Goal: Obtain resource: Download file/media

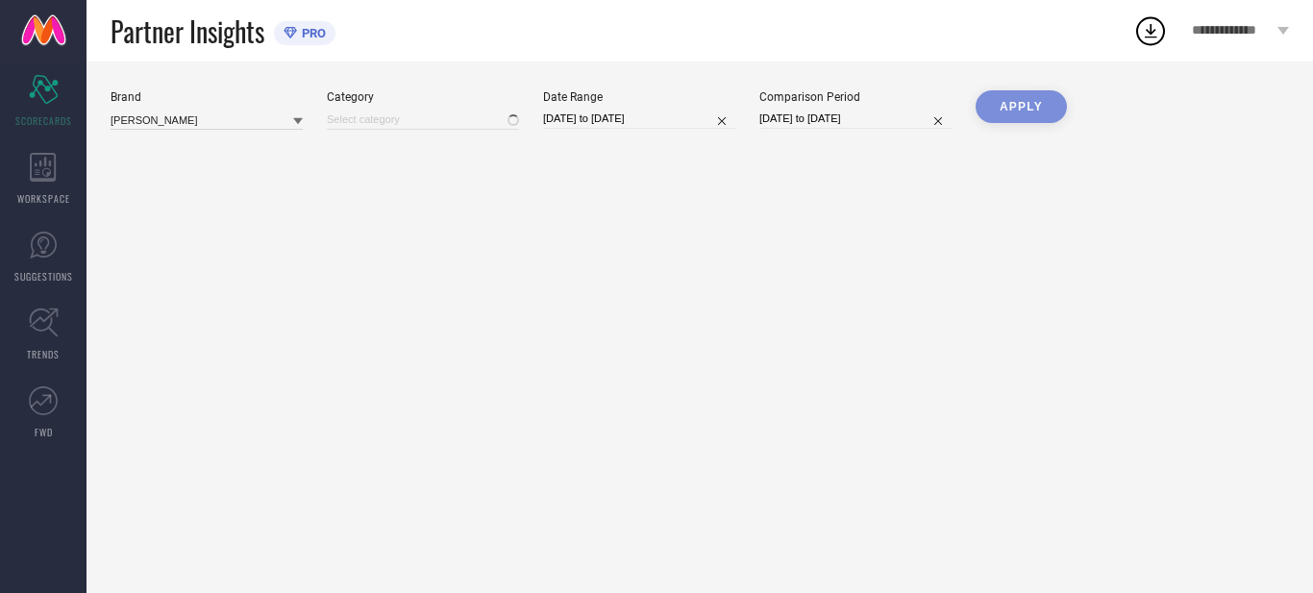
type input "All"
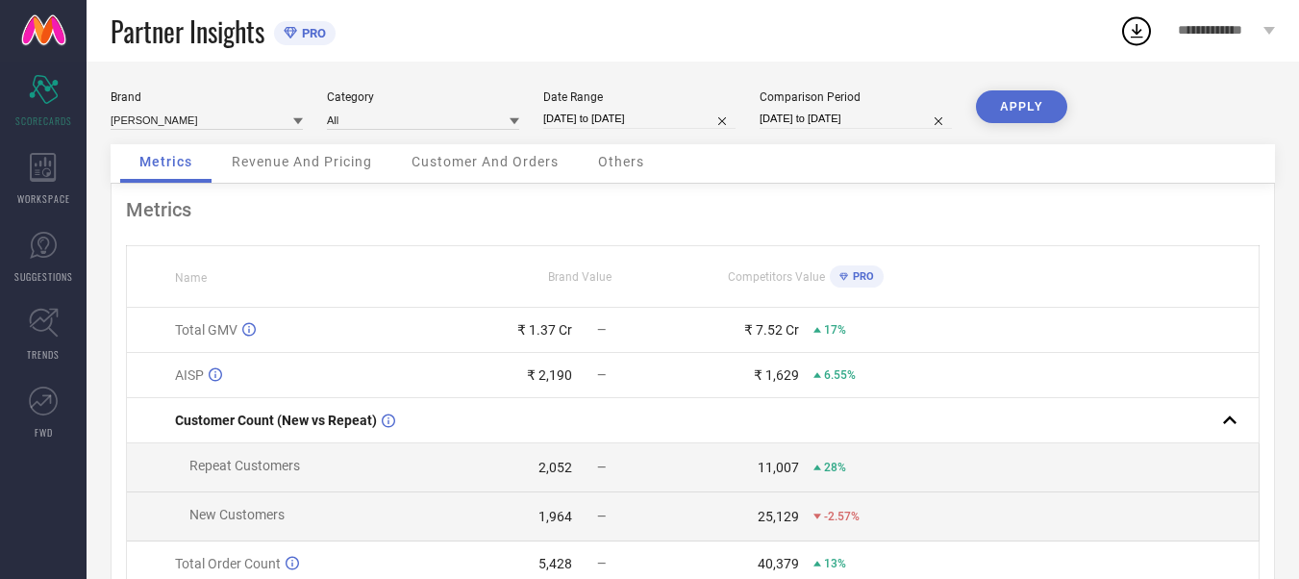
select select "6"
select select "2024"
select select "7"
select select "2024"
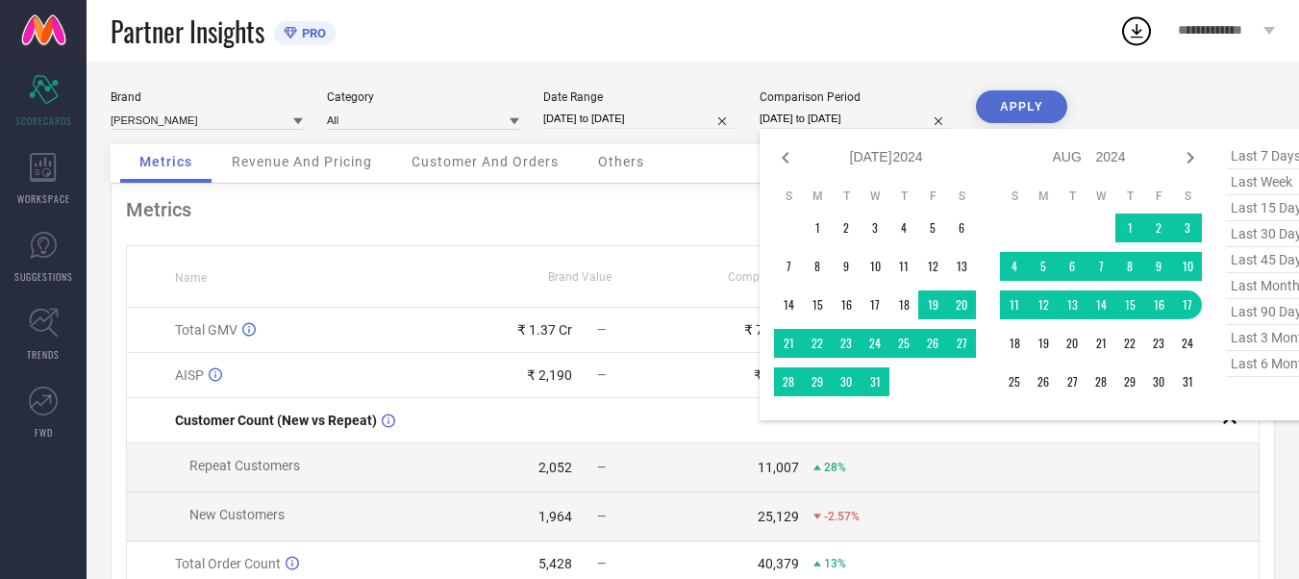
click at [807, 119] on input "18-07-2024 to 17-08-2024" at bounding box center [855, 119] width 192 height 20
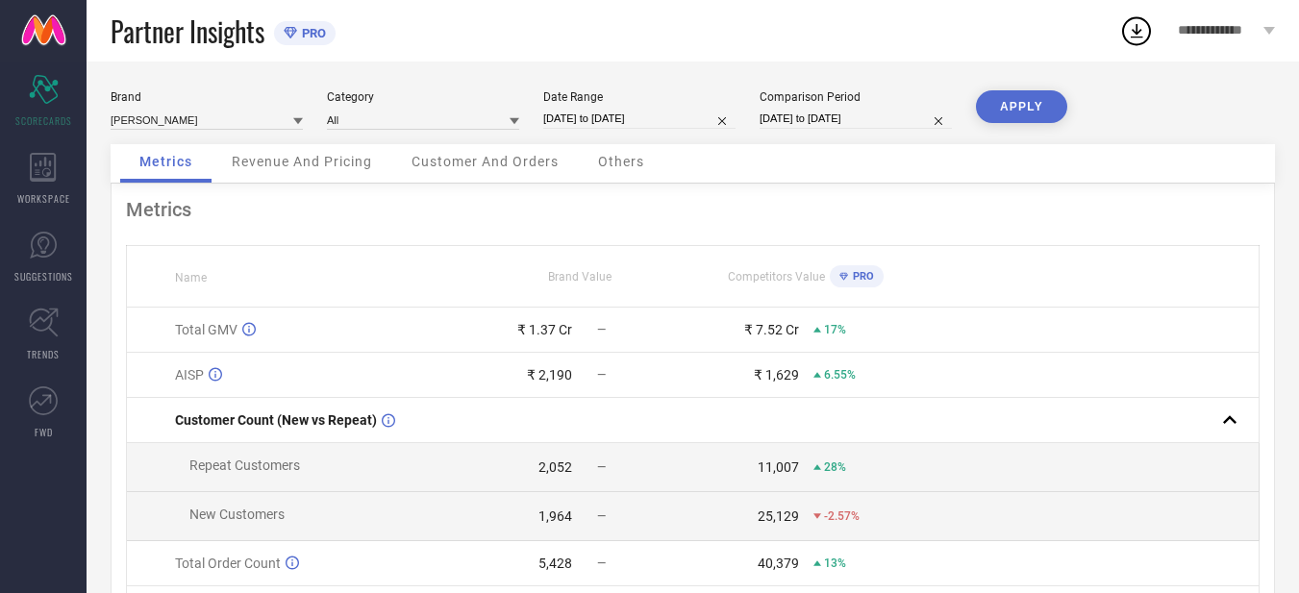
click at [957, 475] on td at bounding box center [1088, 467] width 339 height 49
select select "6"
select select "2024"
select select "7"
select select "2024"
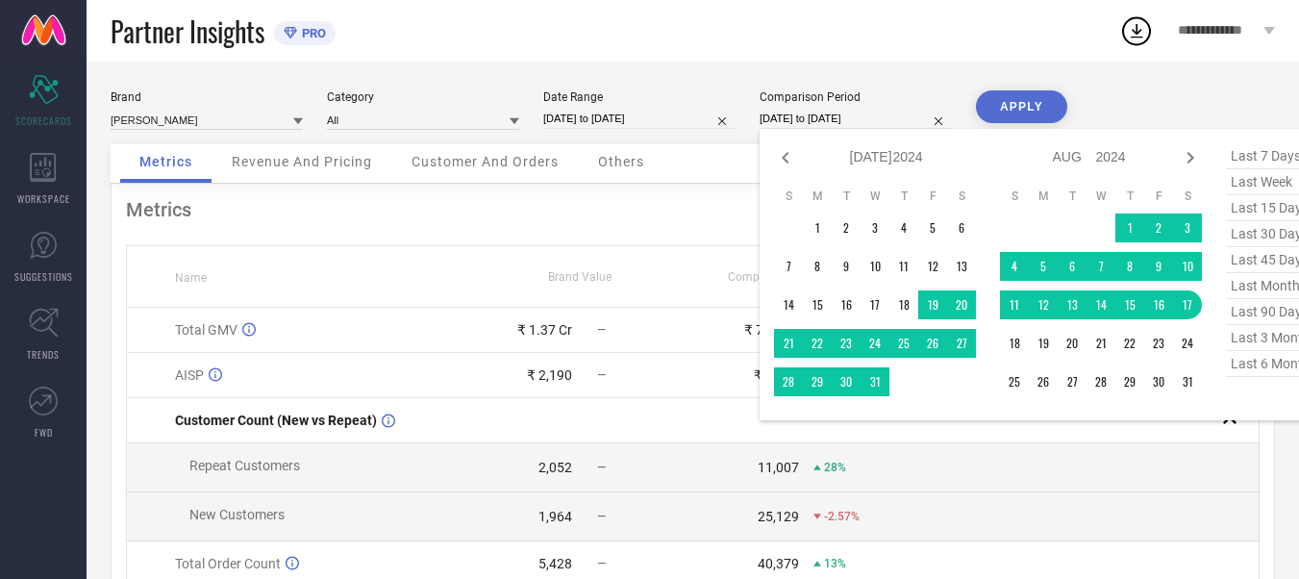
click at [858, 120] on input "18-07-2024 to 17-08-2024" at bounding box center [855, 119] width 192 height 20
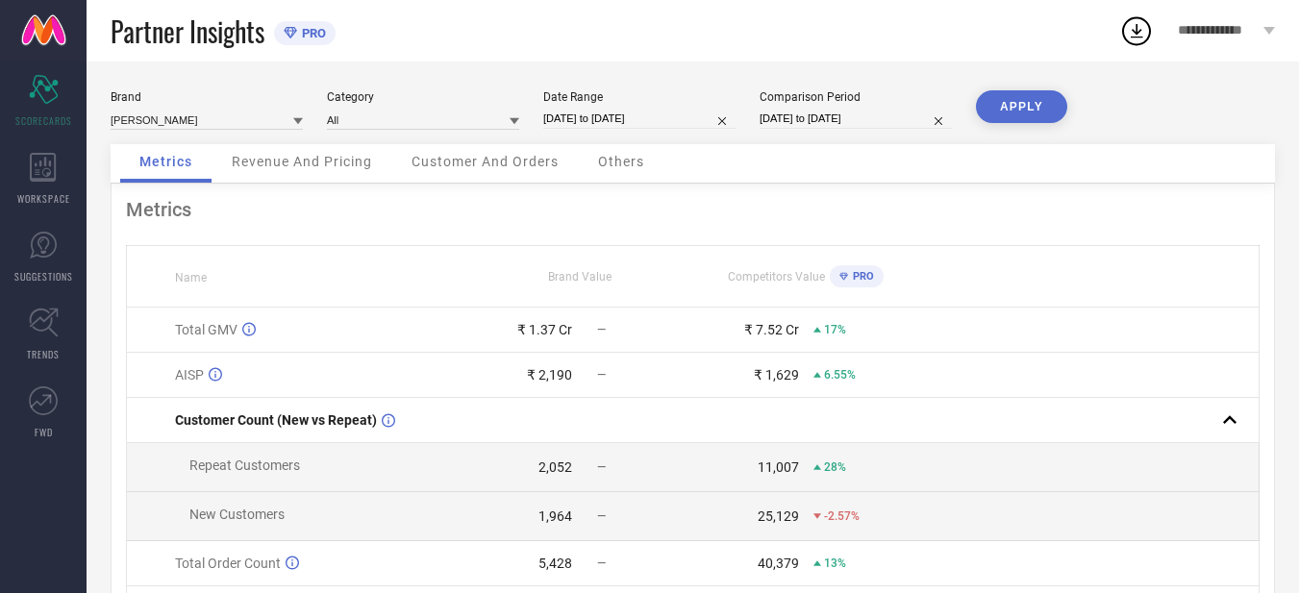
click at [1126, 74] on div "Brand LAKSHITA Category All Date Range 18-07-2025 to 17-08-2025 Comparison Peri…" at bounding box center [693, 431] width 1212 height 738
click at [53, 160] on icon at bounding box center [43, 167] width 27 height 29
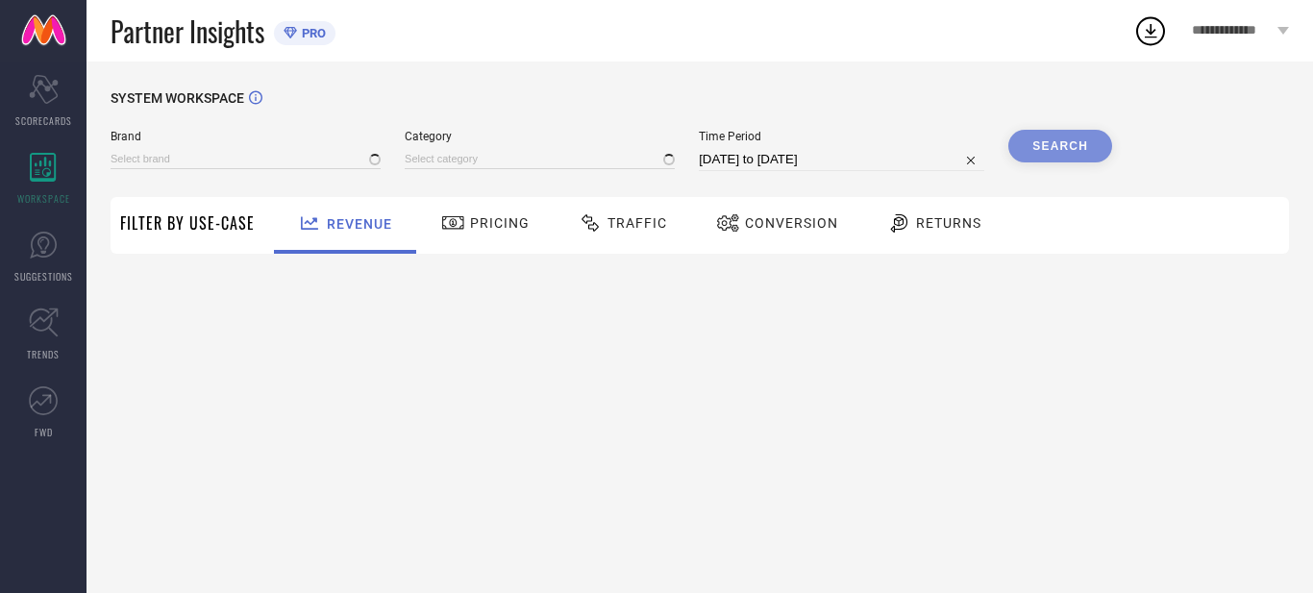
type input "[PERSON_NAME]"
type input "All"
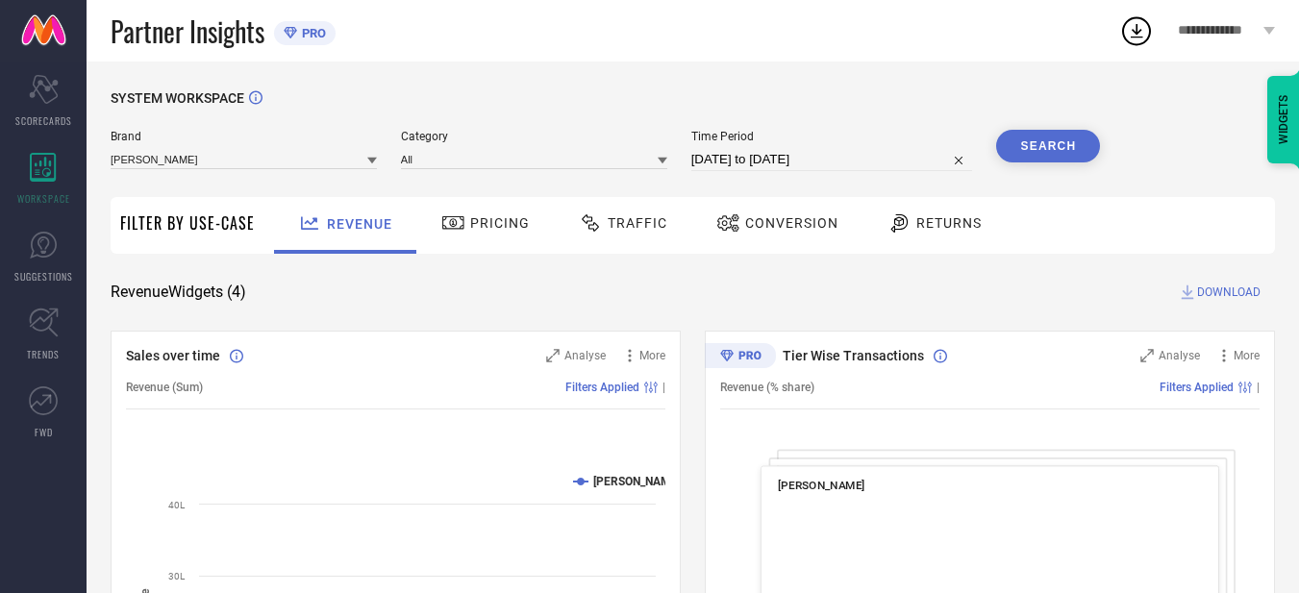
select select "6"
select select "2025"
select select "7"
select select "2025"
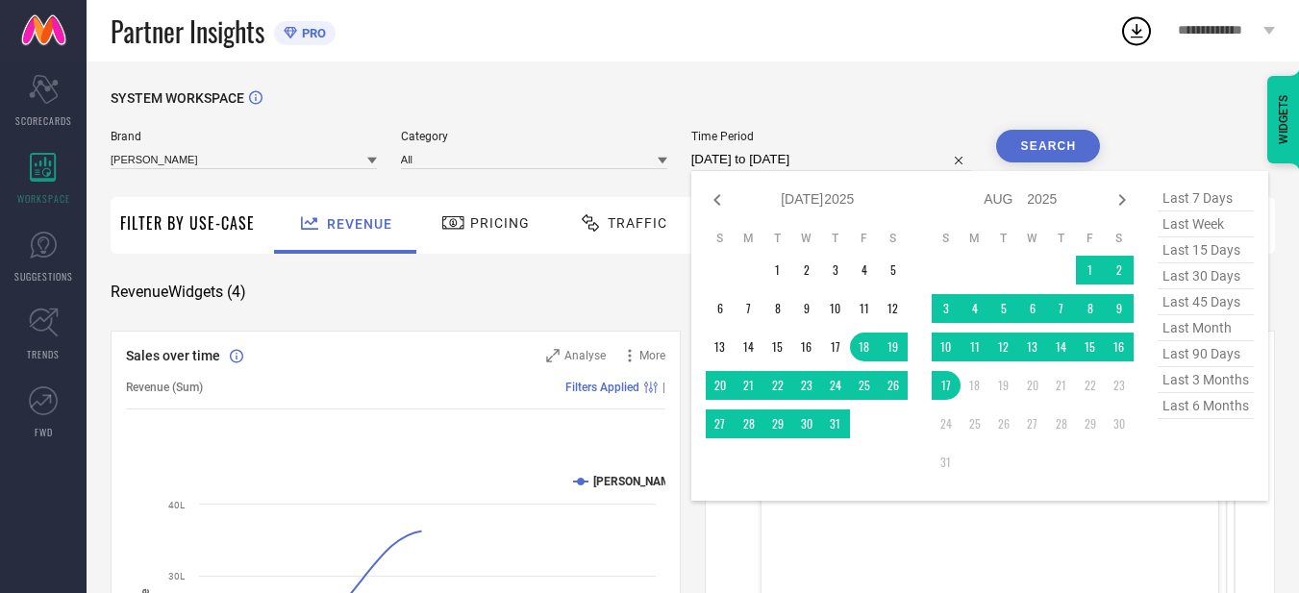
click at [796, 159] on input "[DATE] to [DATE]" at bounding box center [832, 159] width 282 height 23
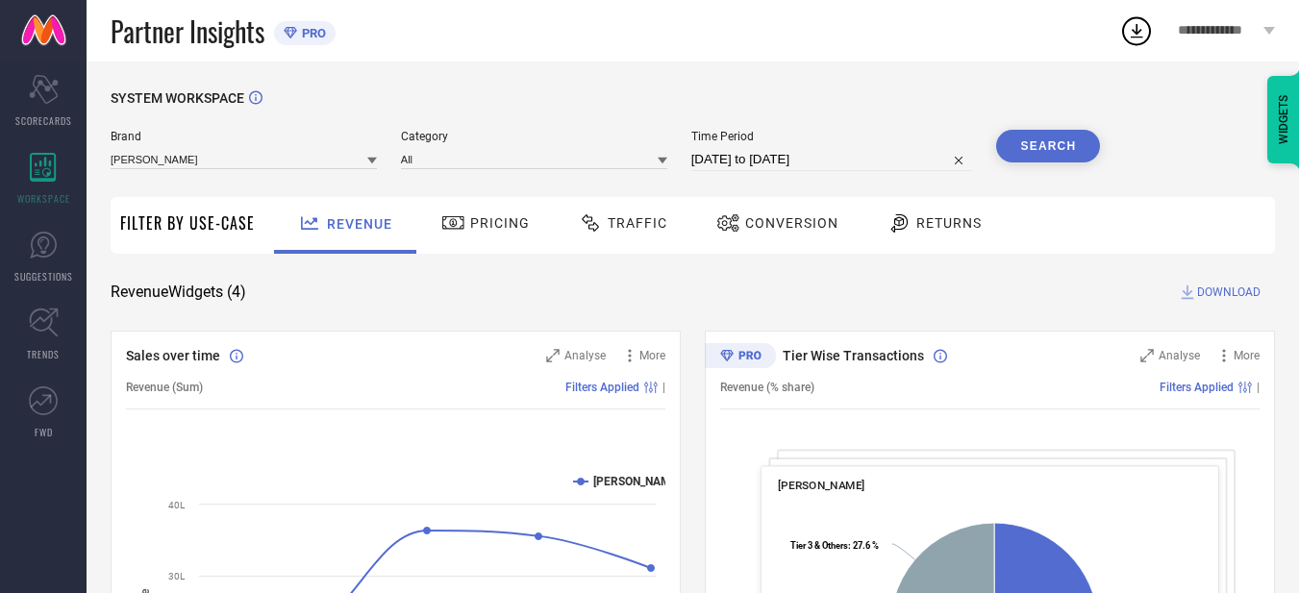
click at [918, 145] on div "Time Period 18-07-2025 to 17-08-2025" at bounding box center [832, 150] width 282 height 41
select select "6"
select select "2025"
select select "7"
select select "2025"
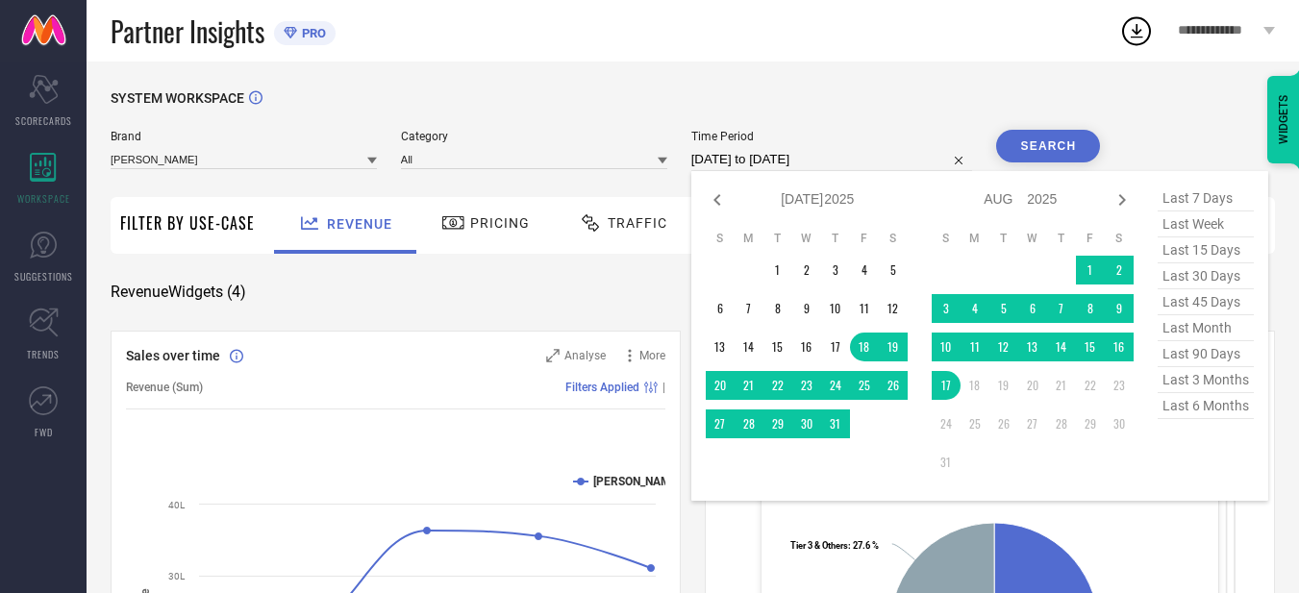
click at [832, 164] on input "[DATE] to [DATE]" at bounding box center [832, 159] width 282 height 23
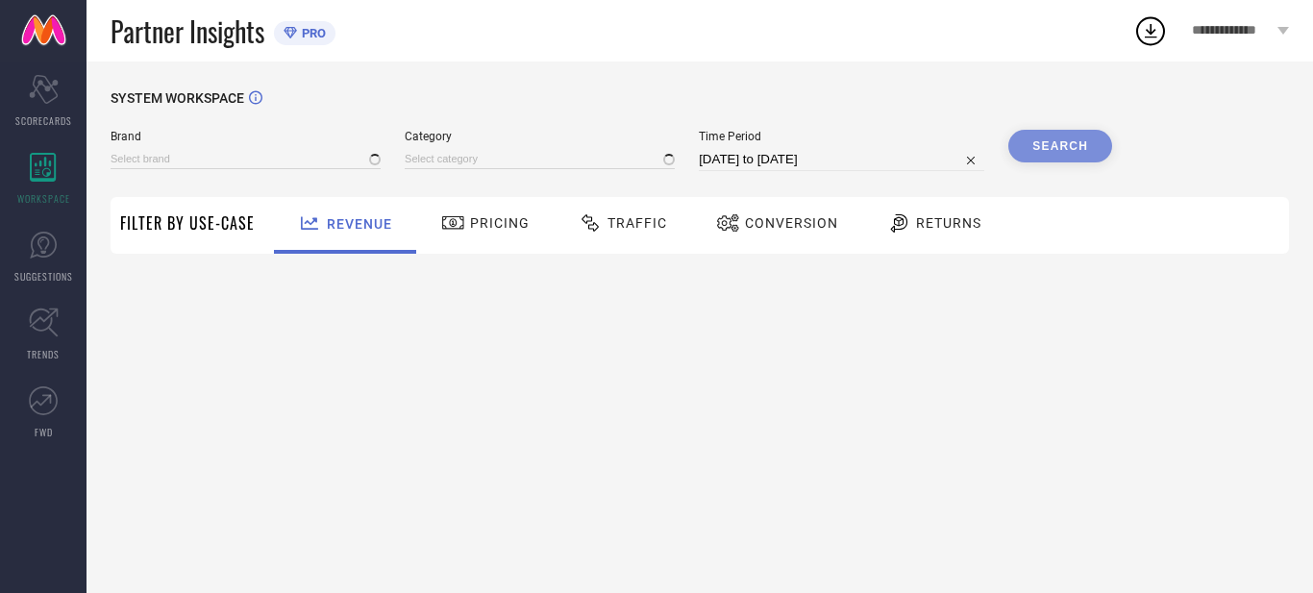
type input "[PERSON_NAME]"
type input "All"
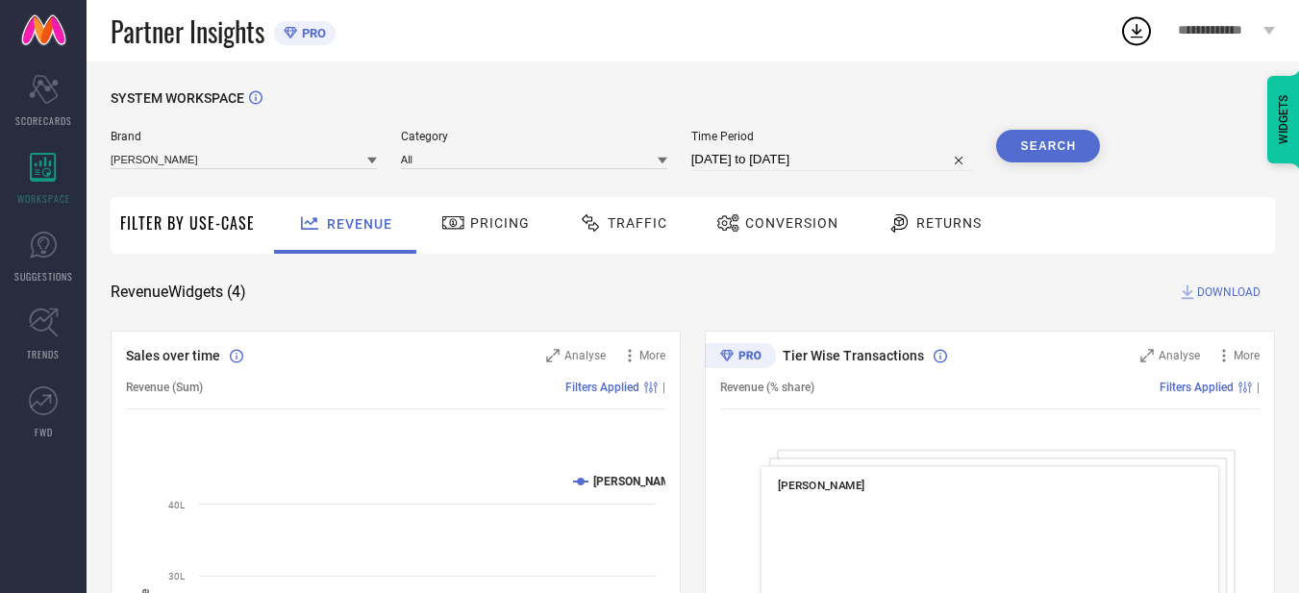
click at [776, 155] on input "[DATE] to [DATE]" at bounding box center [832, 159] width 282 height 23
select select "6"
select select "2025"
select select "7"
select select "2025"
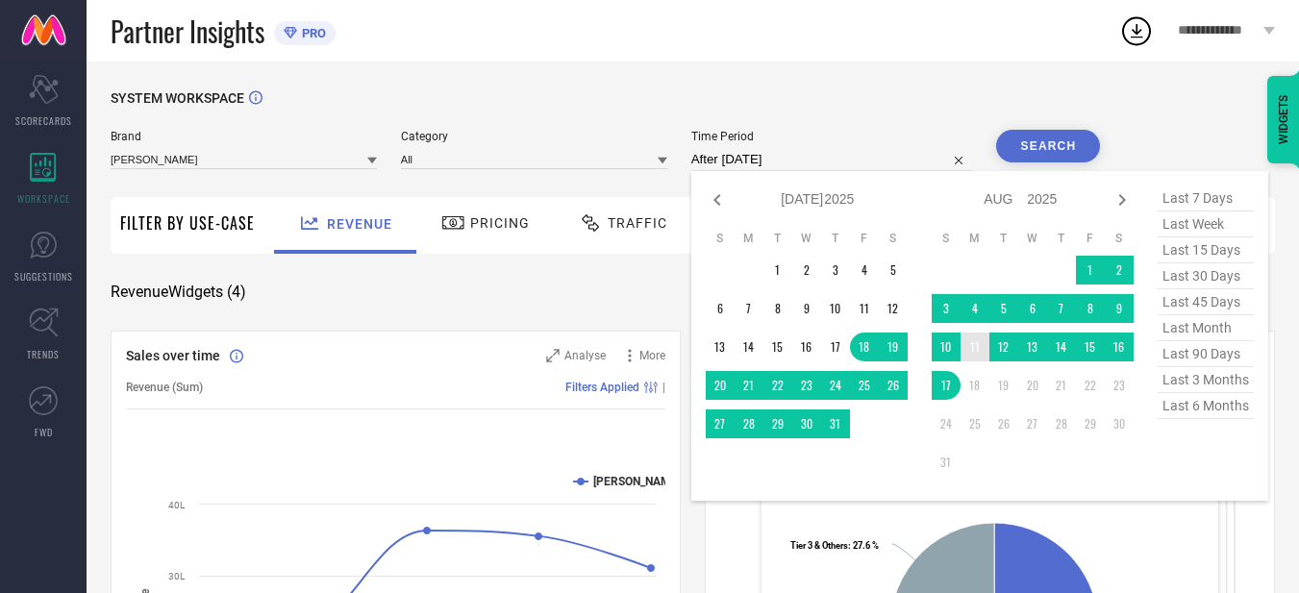
click at [983, 349] on td "11" at bounding box center [974, 347] width 29 height 29
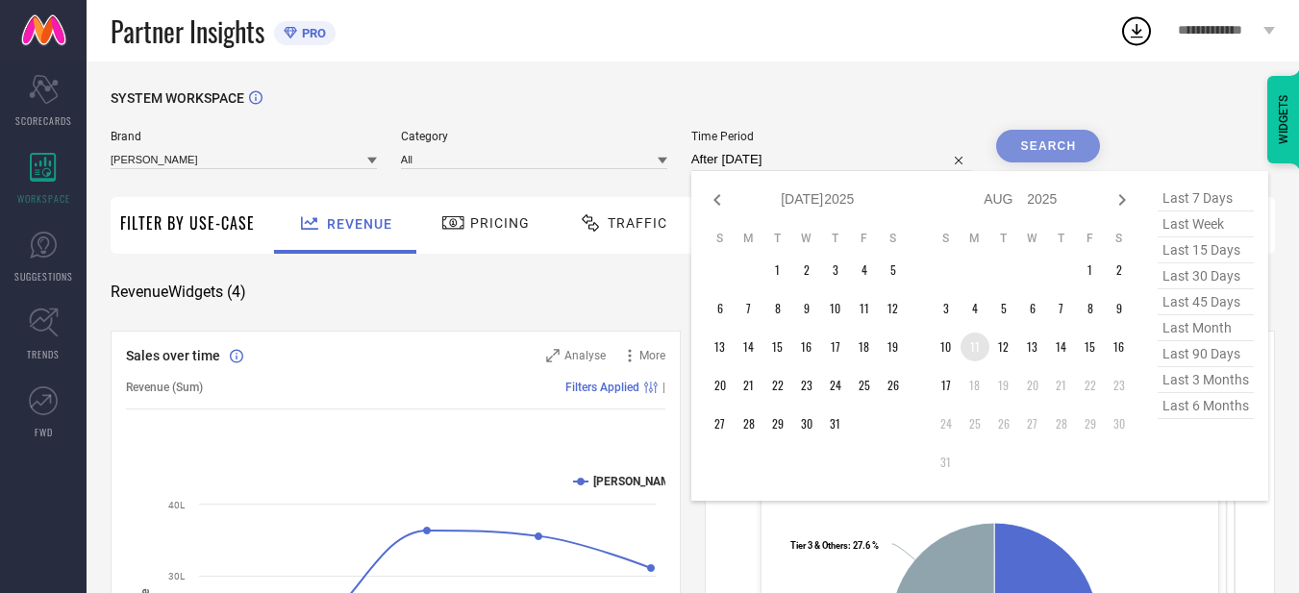
type input "[DATE] to [DATE]"
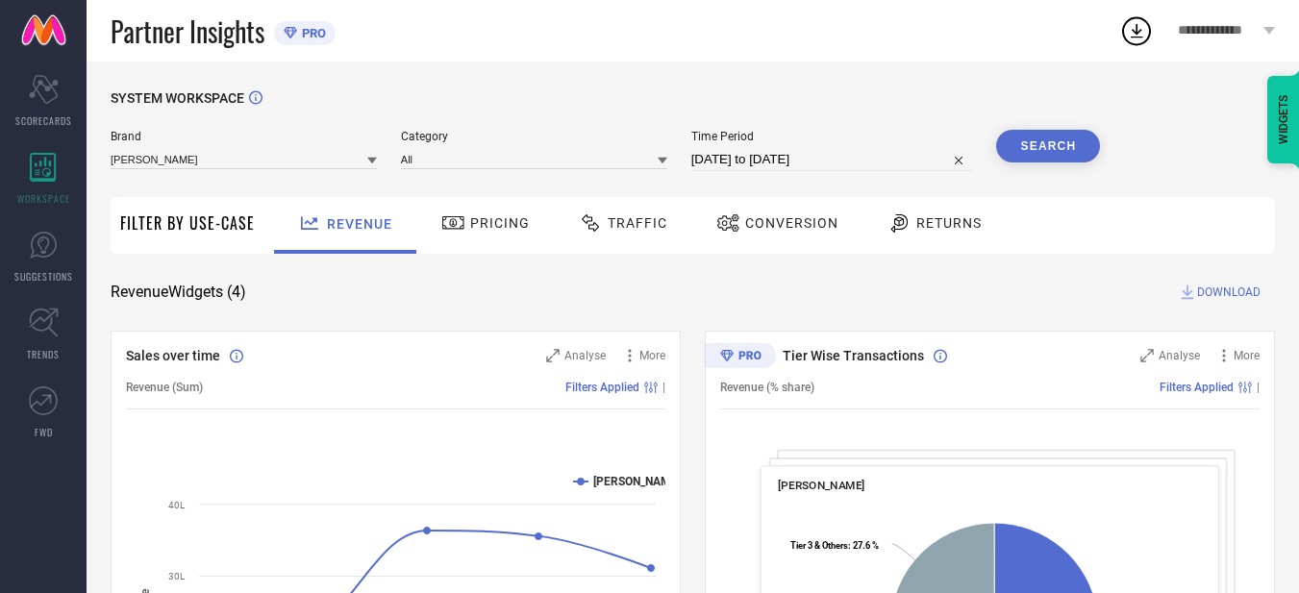
click at [1051, 158] on button "Search" at bounding box center [1048, 146] width 104 height 33
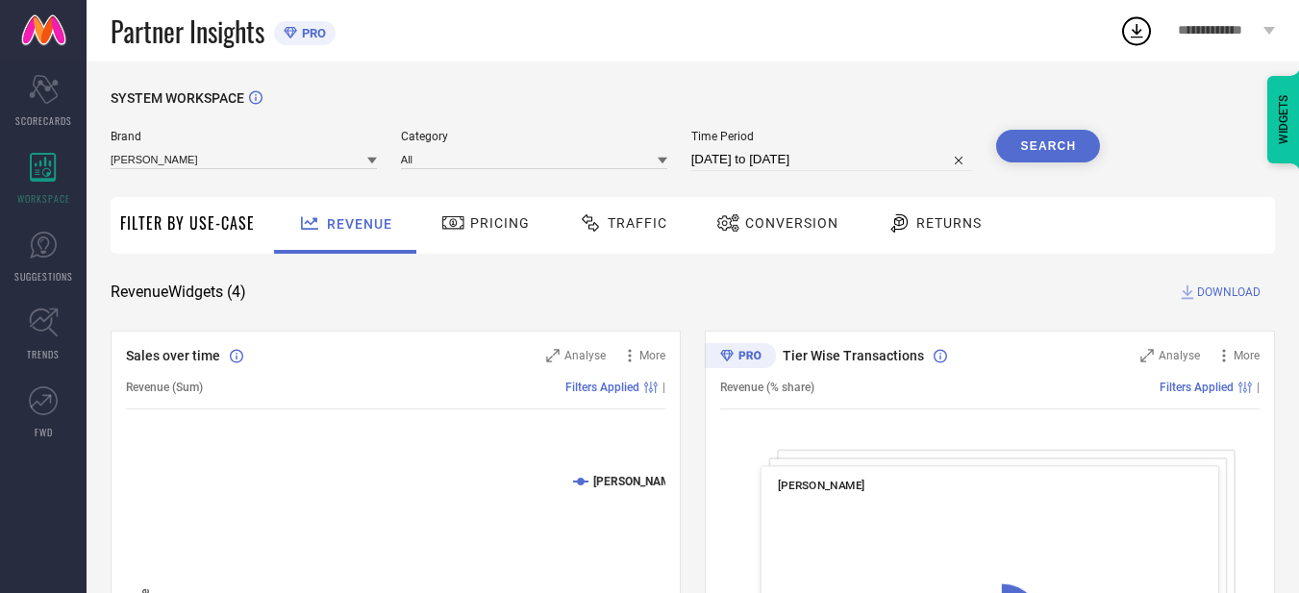
click at [628, 228] on span "Traffic" at bounding box center [638, 222] width 60 height 15
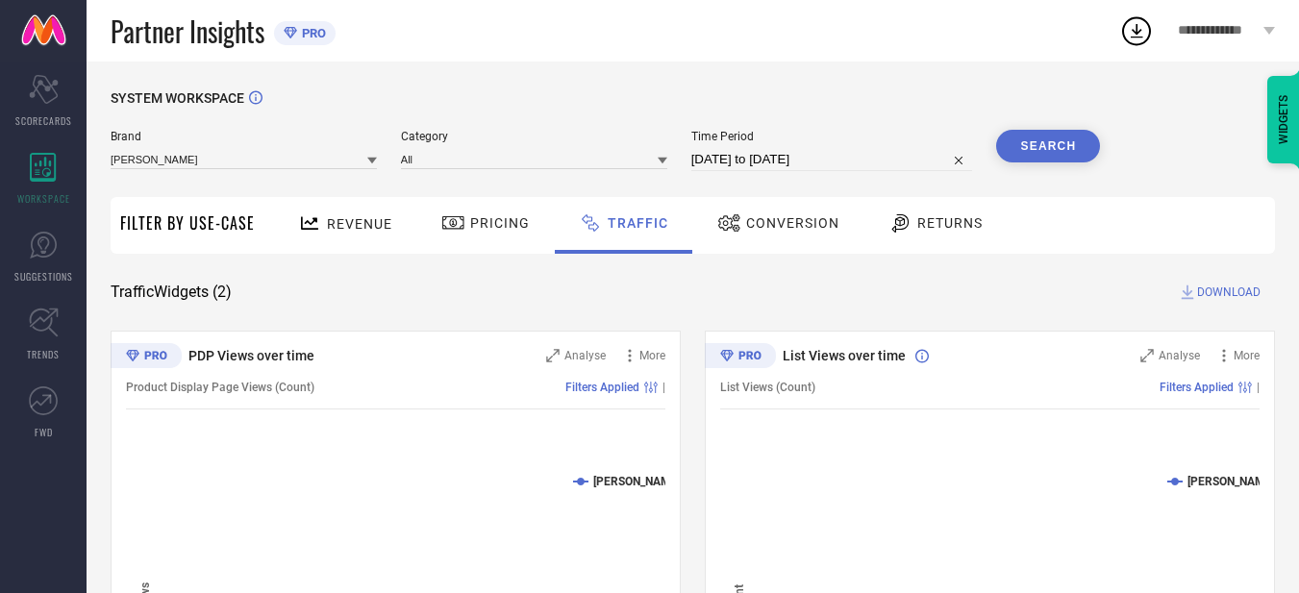
select select "7"
select select "2025"
select select "8"
select select "2025"
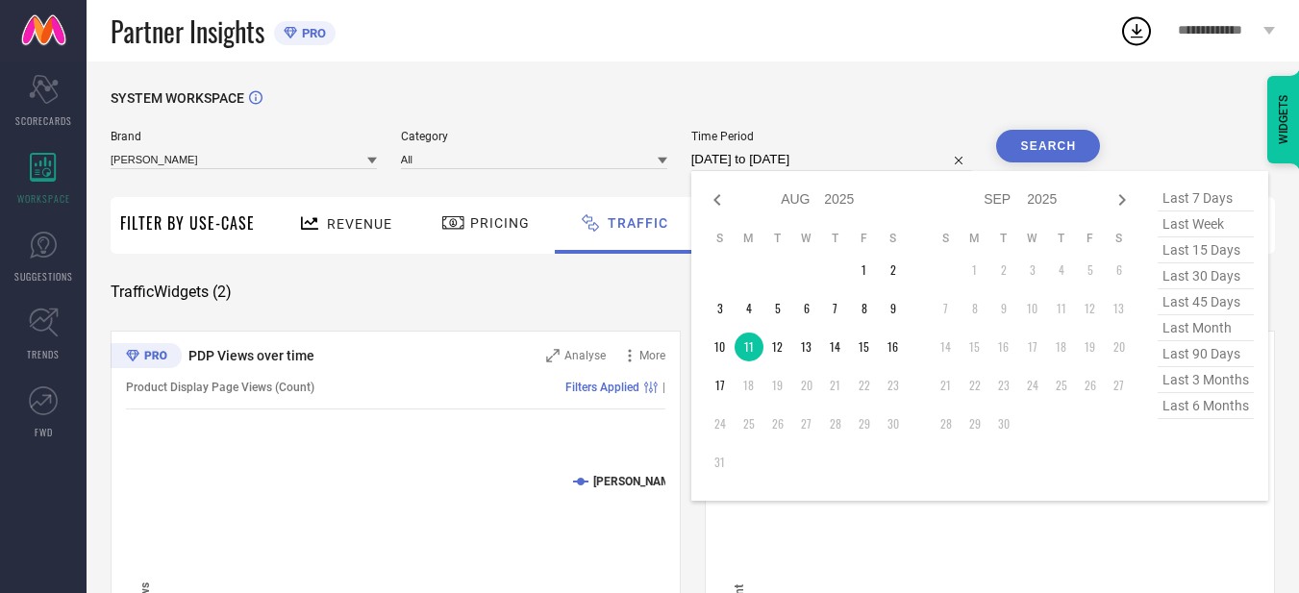
click at [848, 166] on input "[DATE] to [DATE]" at bounding box center [832, 159] width 282 height 23
click at [789, 345] on td "12" at bounding box center [777, 347] width 29 height 29
type input "[DATE] to [DATE]"
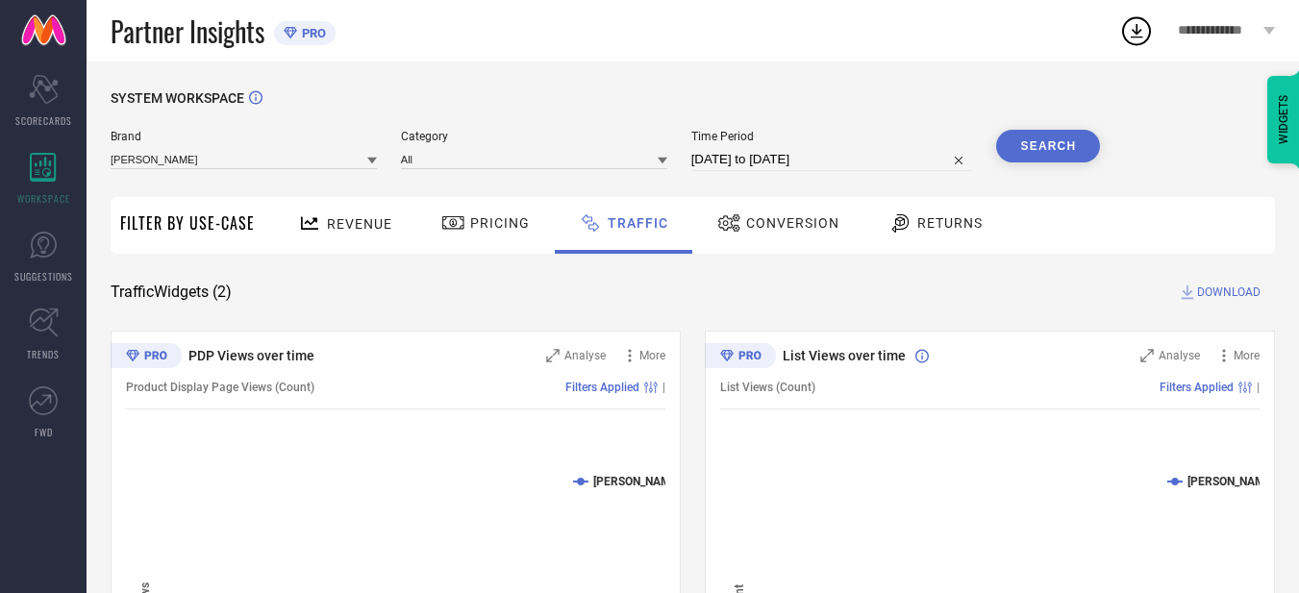
click at [1045, 140] on button "Search" at bounding box center [1048, 146] width 104 height 33
select select "7"
select select "2025"
select select "8"
select select "2025"
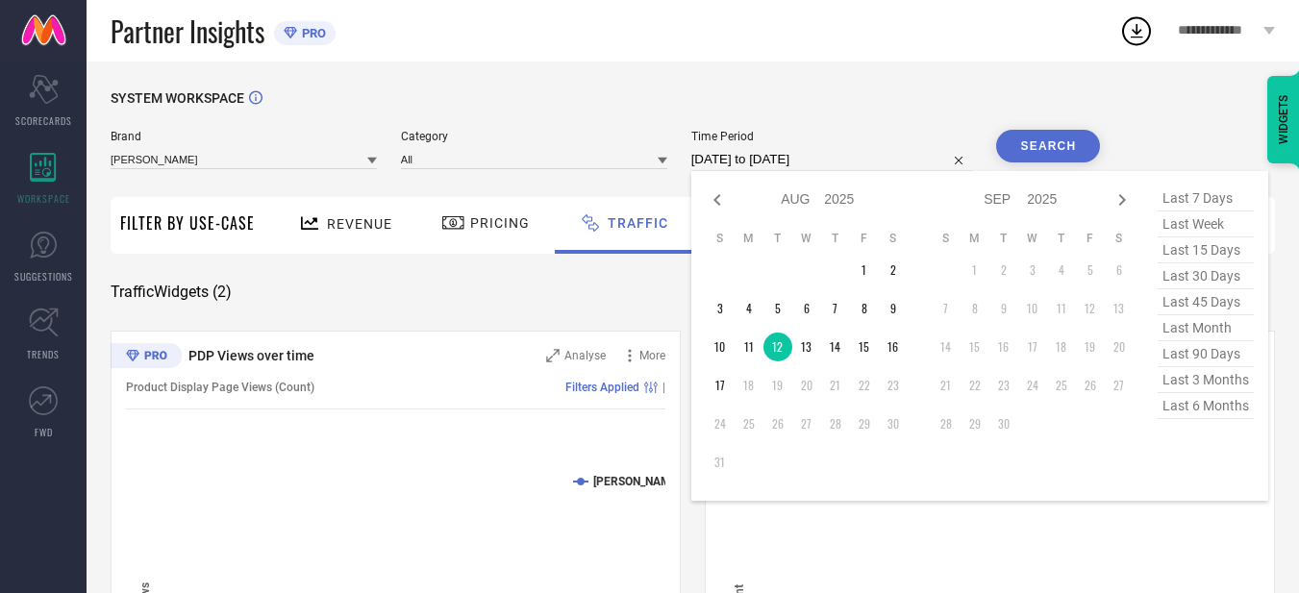
click at [777, 160] on input "[DATE] to [DATE]" at bounding box center [832, 159] width 282 height 23
click at [814, 342] on td "13" at bounding box center [806, 347] width 29 height 29
type input "[DATE] to [DATE]"
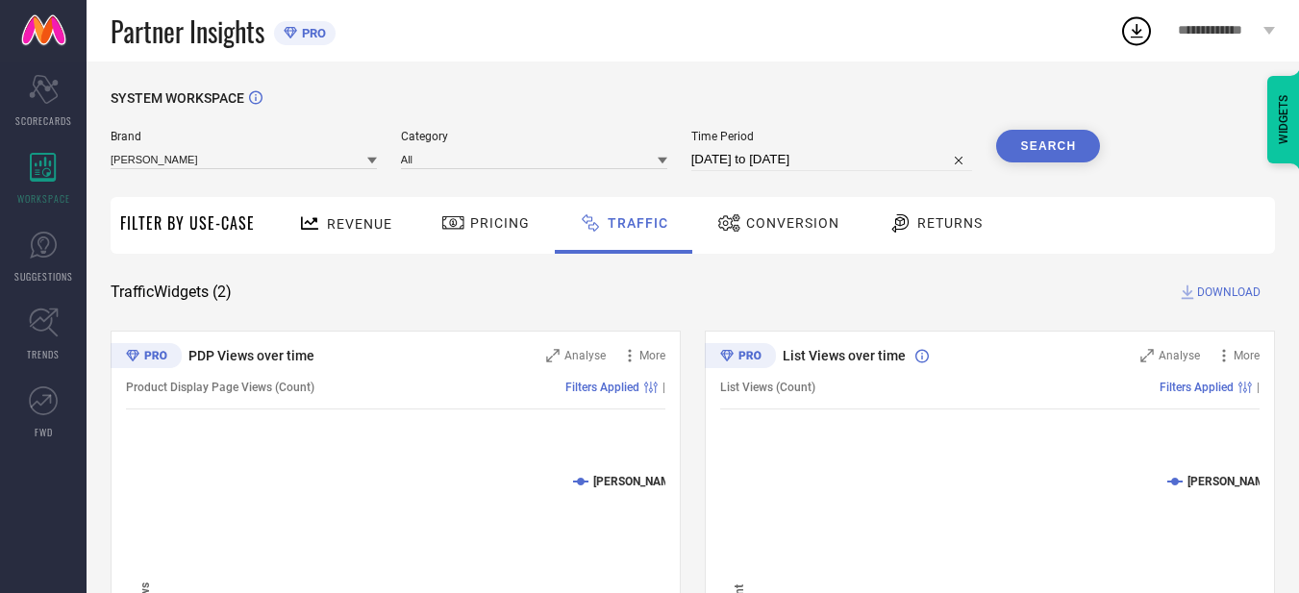
click at [1055, 139] on button "Search" at bounding box center [1048, 146] width 104 height 33
select select "7"
select select "2025"
select select "8"
select select "2025"
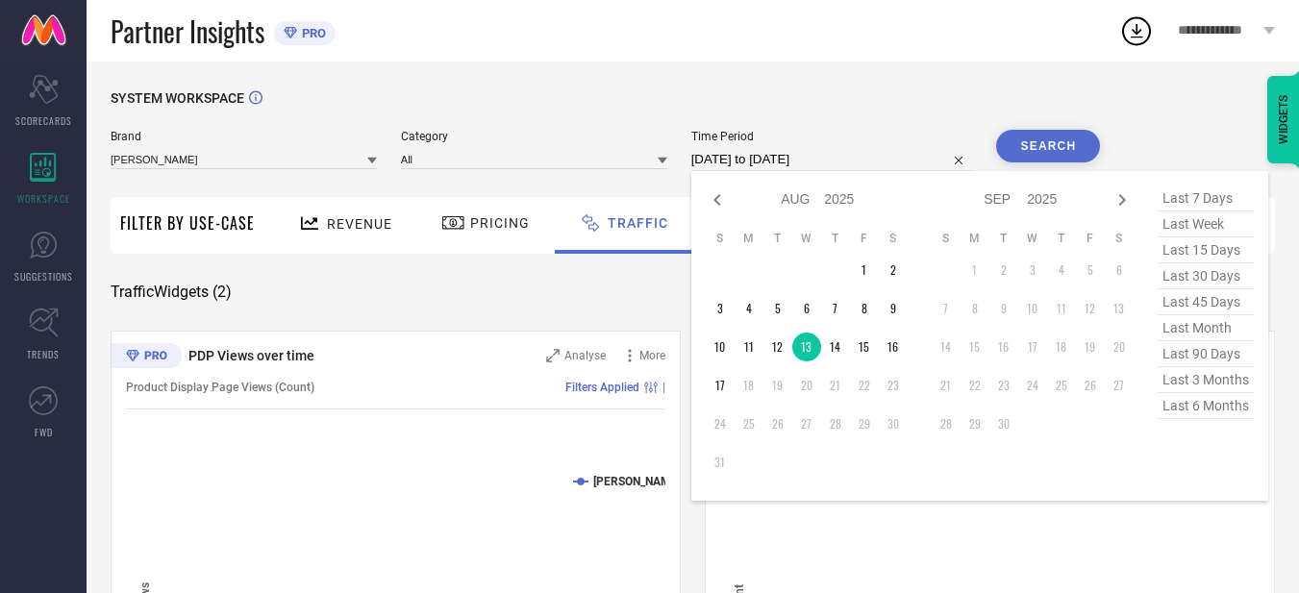
click at [805, 157] on input "[DATE] to [DATE]" at bounding box center [832, 159] width 282 height 23
click at [832, 337] on td "14" at bounding box center [835, 347] width 29 height 29
type input "[DATE] to [DATE]"
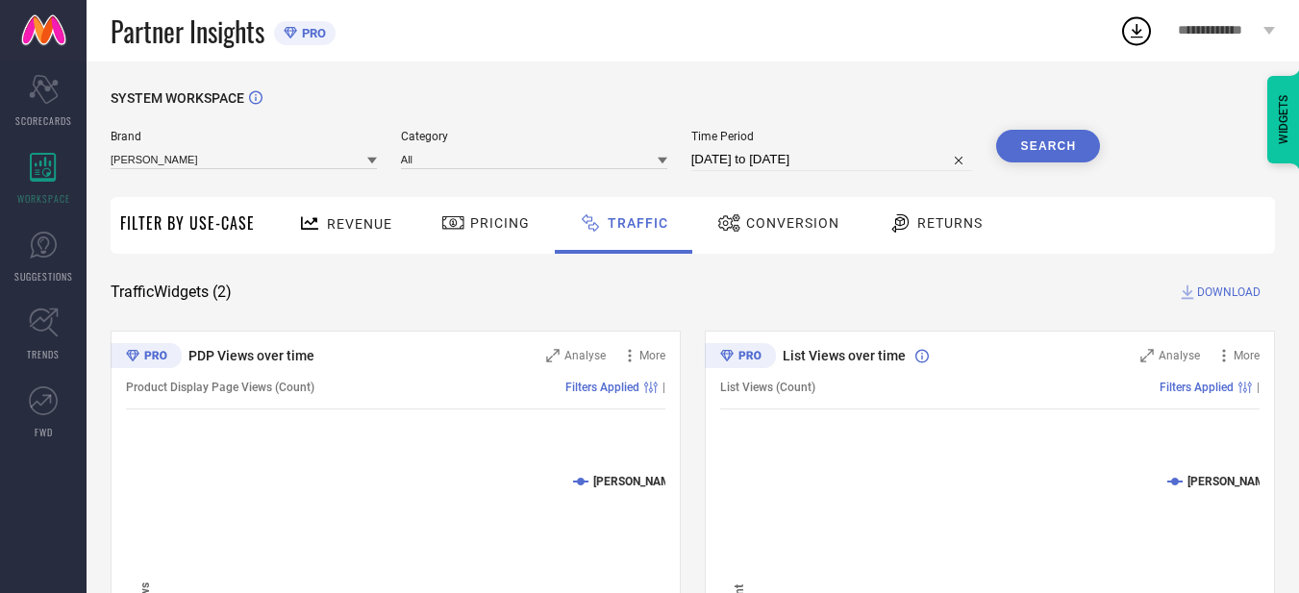
click at [1043, 147] on button "Search" at bounding box center [1048, 146] width 104 height 33
select select "7"
select select "2025"
select select "8"
select select "2025"
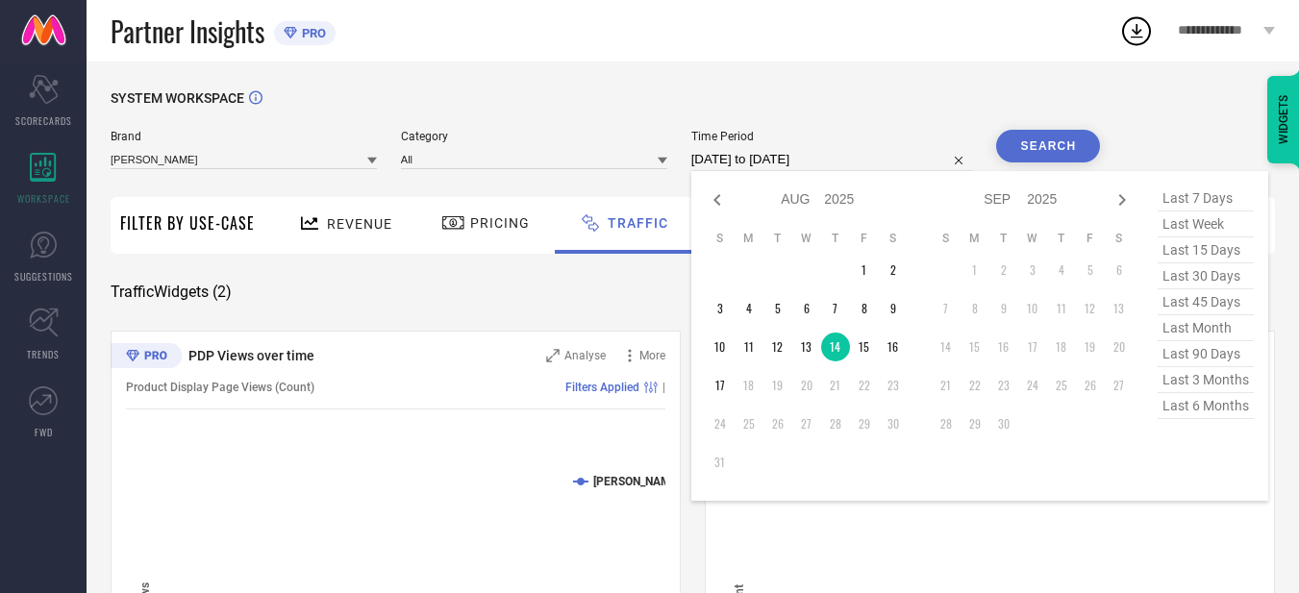
click at [864, 161] on input "[DATE] to [DATE]" at bounding box center [832, 159] width 282 height 23
click at [873, 341] on td "15" at bounding box center [864, 347] width 29 height 29
type input "[DATE] to [DATE]"
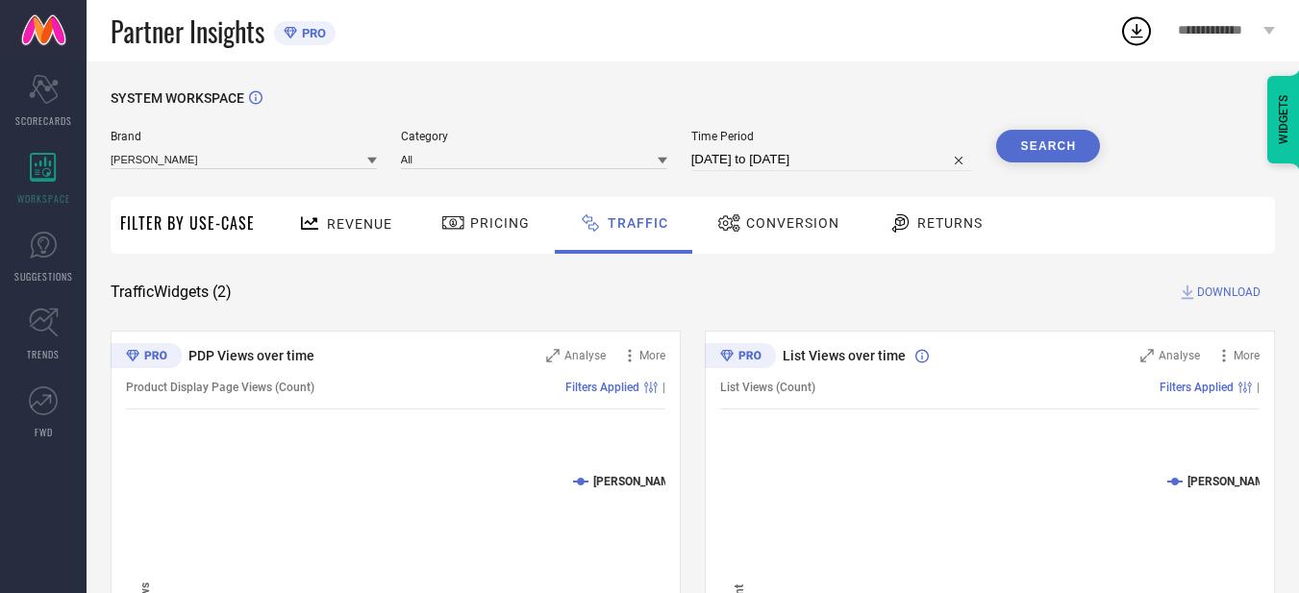
click at [1040, 160] on button "Search" at bounding box center [1048, 146] width 104 height 33
select select "7"
select select "2025"
select select "8"
select select "2025"
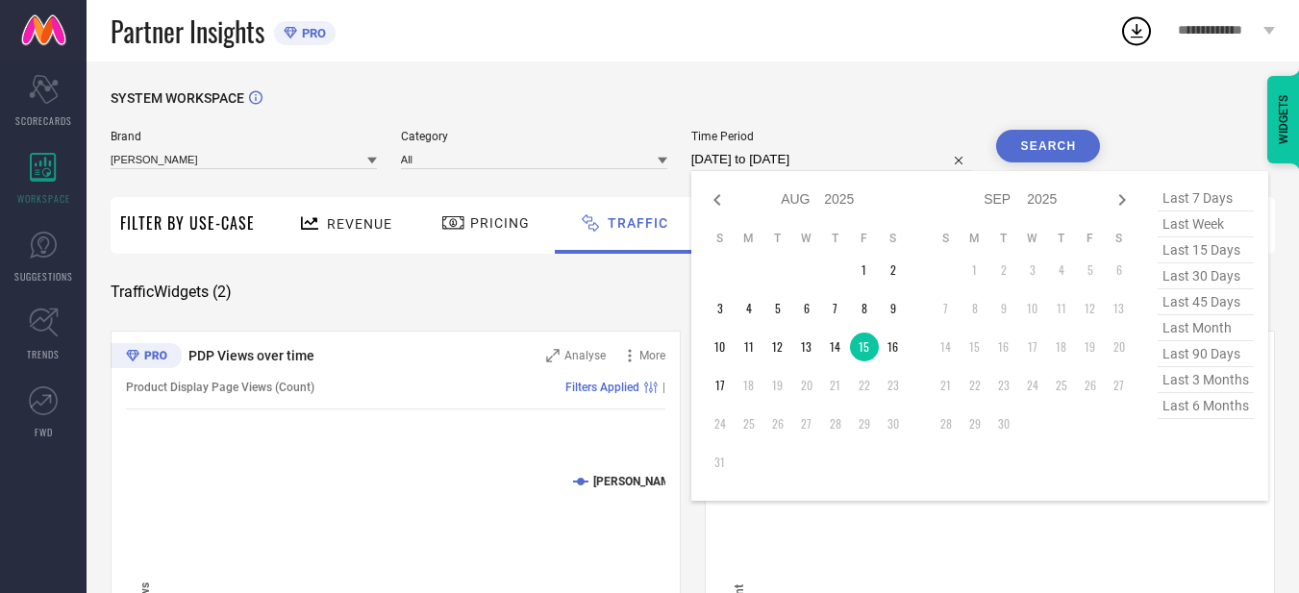
click at [862, 150] on input "[DATE] to [DATE]" at bounding box center [832, 159] width 282 height 23
click at [900, 350] on td "16" at bounding box center [893, 347] width 29 height 29
type input "[DATE] to [DATE]"
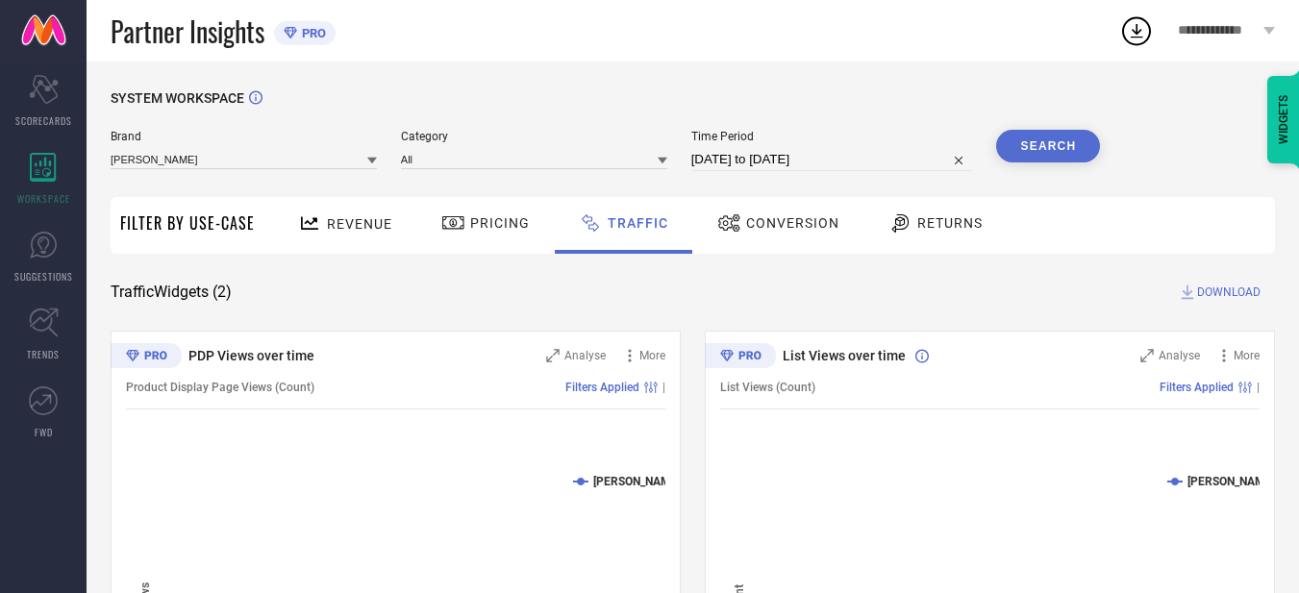
click at [1072, 161] on button "Search" at bounding box center [1048, 146] width 104 height 33
select select "7"
select select "2025"
select select "8"
select select "2025"
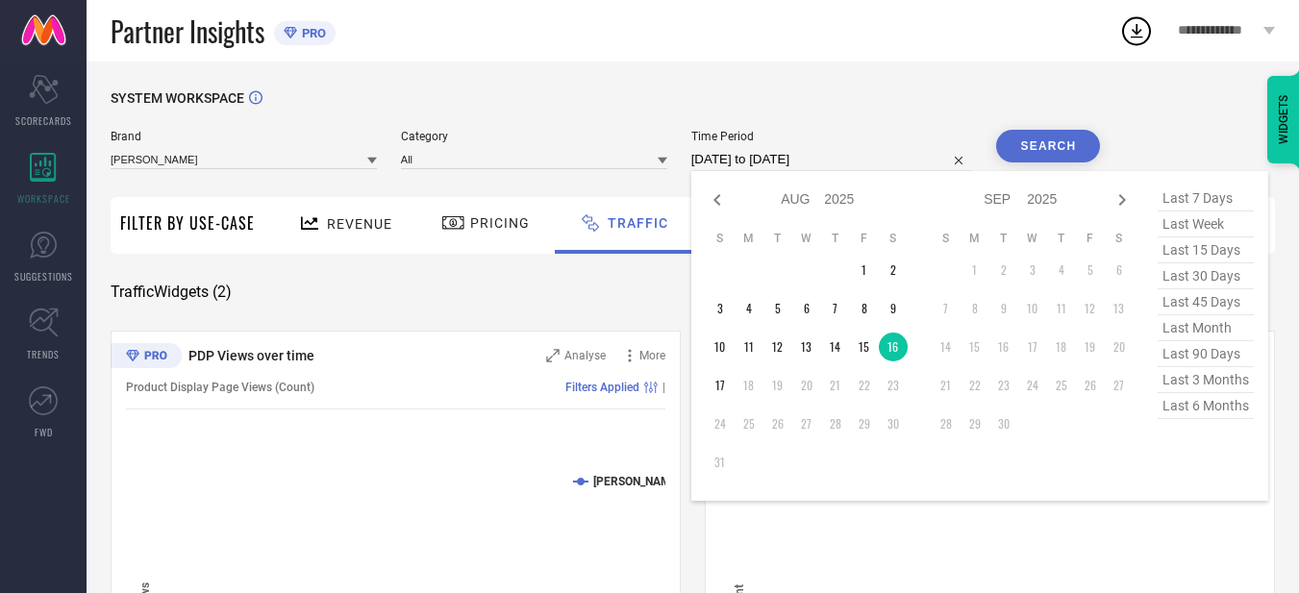
click at [862, 160] on input "[DATE] to [DATE]" at bounding box center [832, 159] width 282 height 23
click at [729, 375] on td "17" at bounding box center [720, 385] width 29 height 29
type input "[DATE] to [DATE]"
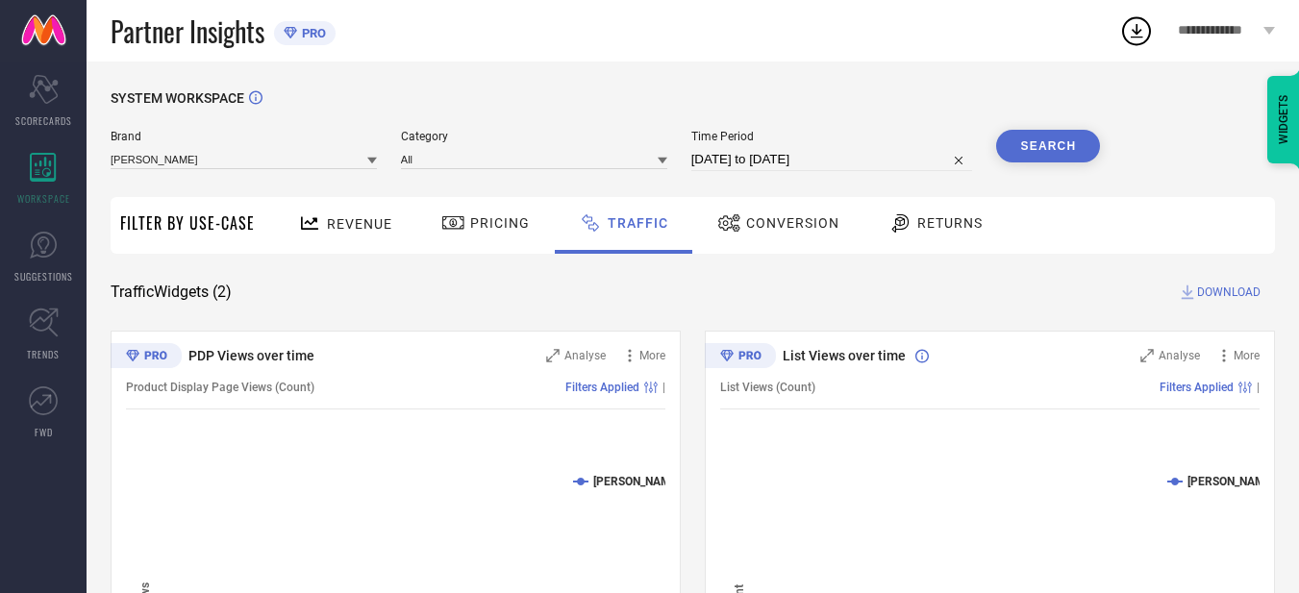
click at [1052, 134] on button "Search" at bounding box center [1048, 146] width 104 height 33
click at [360, 213] on div "Revenue" at bounding box center [345, 224] width 104 height 34
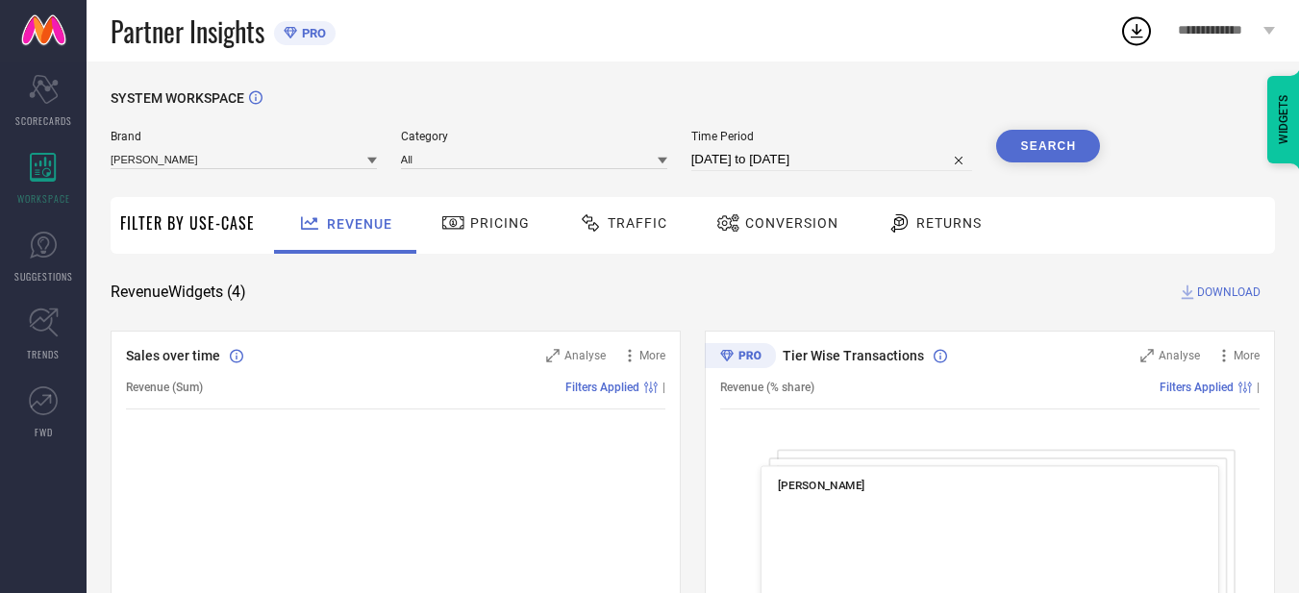
select select "7"
select select "2025"
select select "8"
select select "2025"
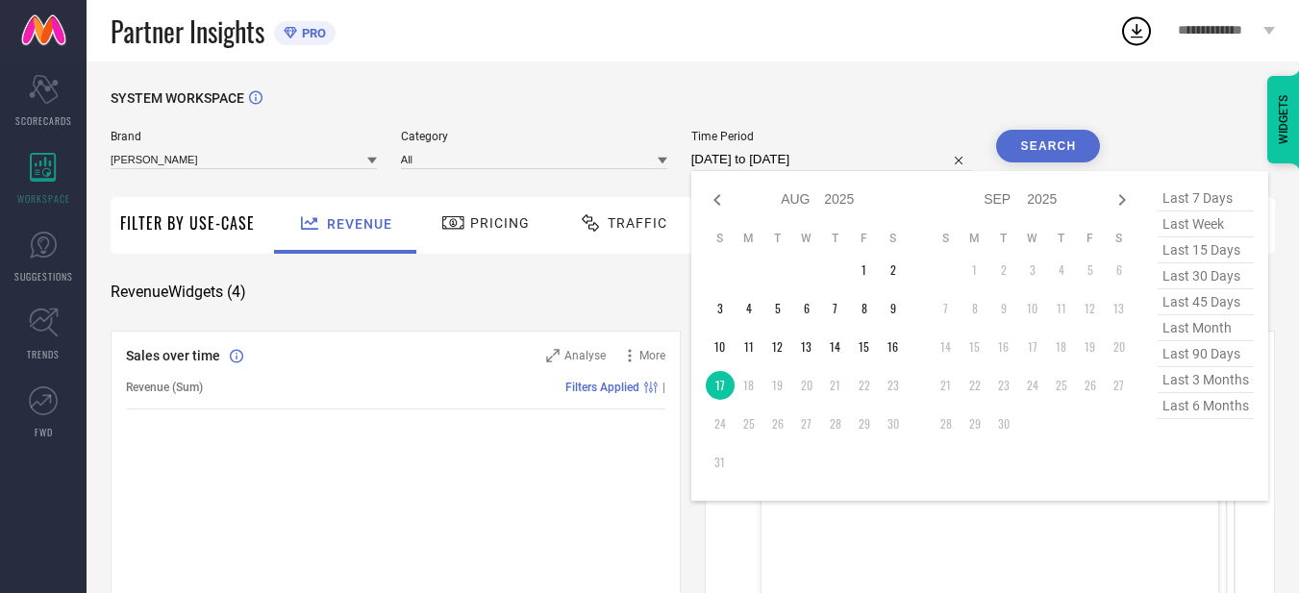
click at [707, 164] on input "[DATE] to [DATE]" at bounding box center [832, 159] width 282 height 23
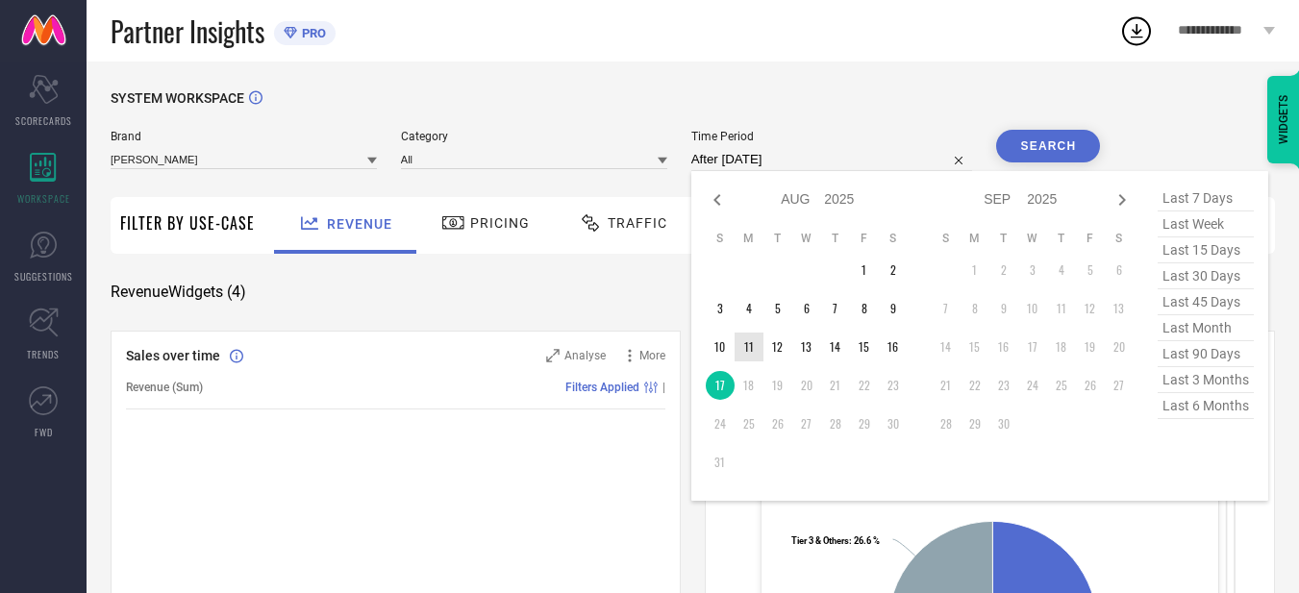
click at [748, 345] on td "11" at bounding box center [748, 347] width 29 height 29
type input "[DATE] to [DATE]"
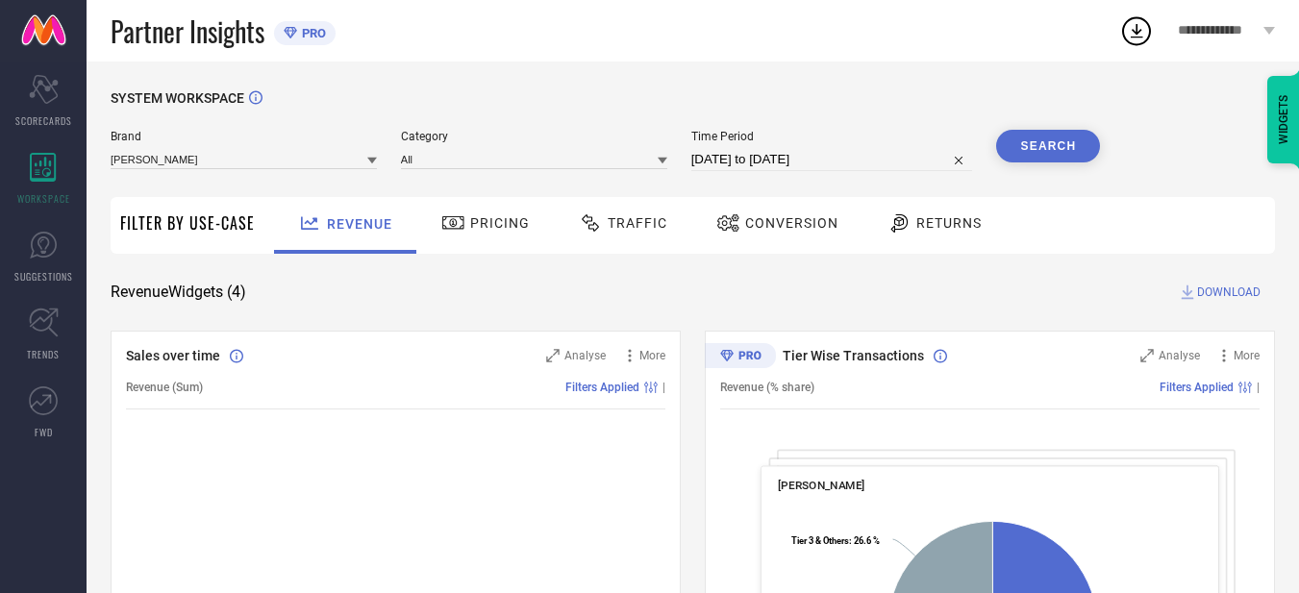
click at [1080, 144] on button "Search" at bounding box center [1048, 146] width 104 height 33
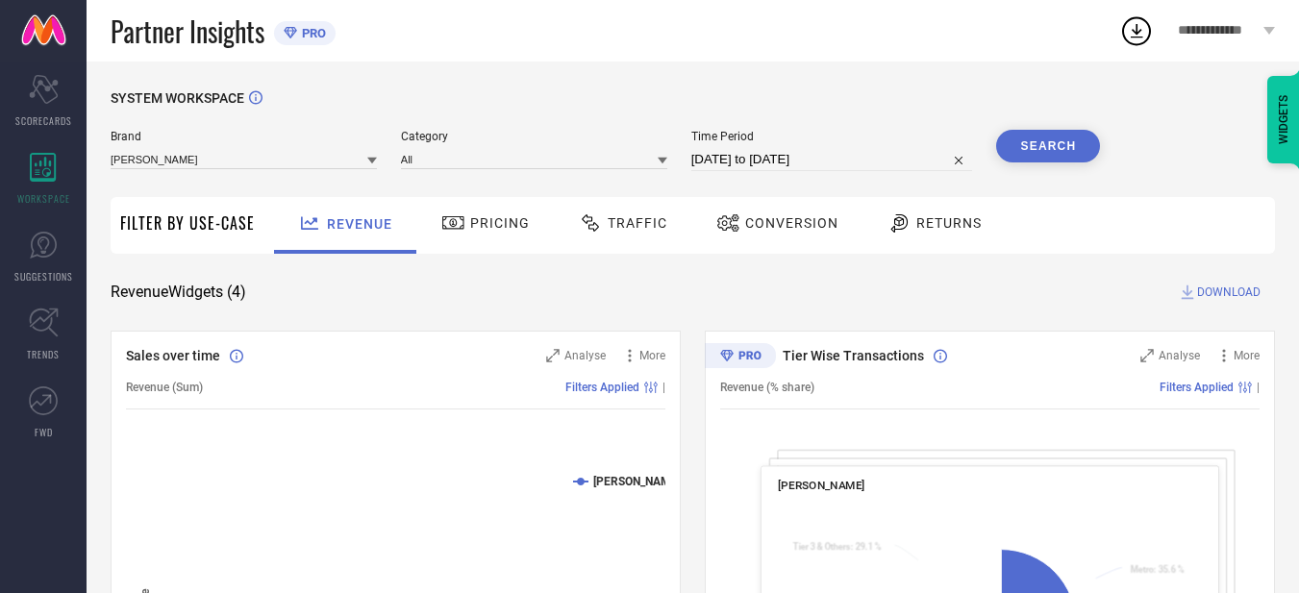
click at [1230, 295] on span "DOWNLOAD" at bounding box center [1228, 292] width 63 height 19
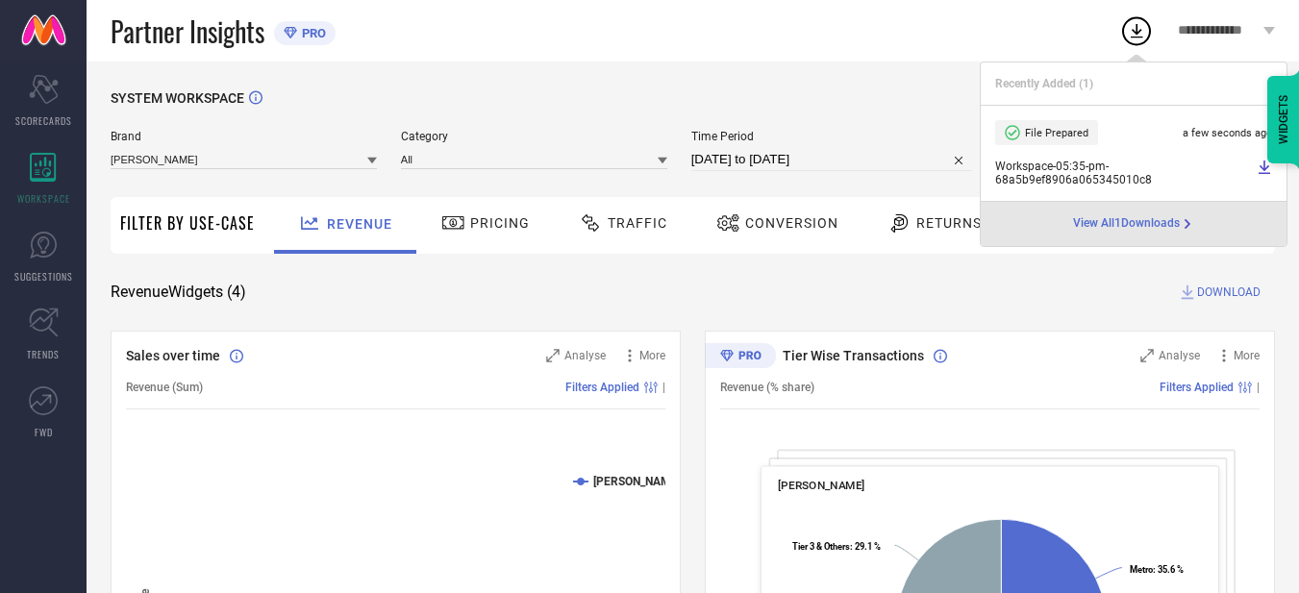
select select "7"
select select "2025"
select select "8"
select select "2025"
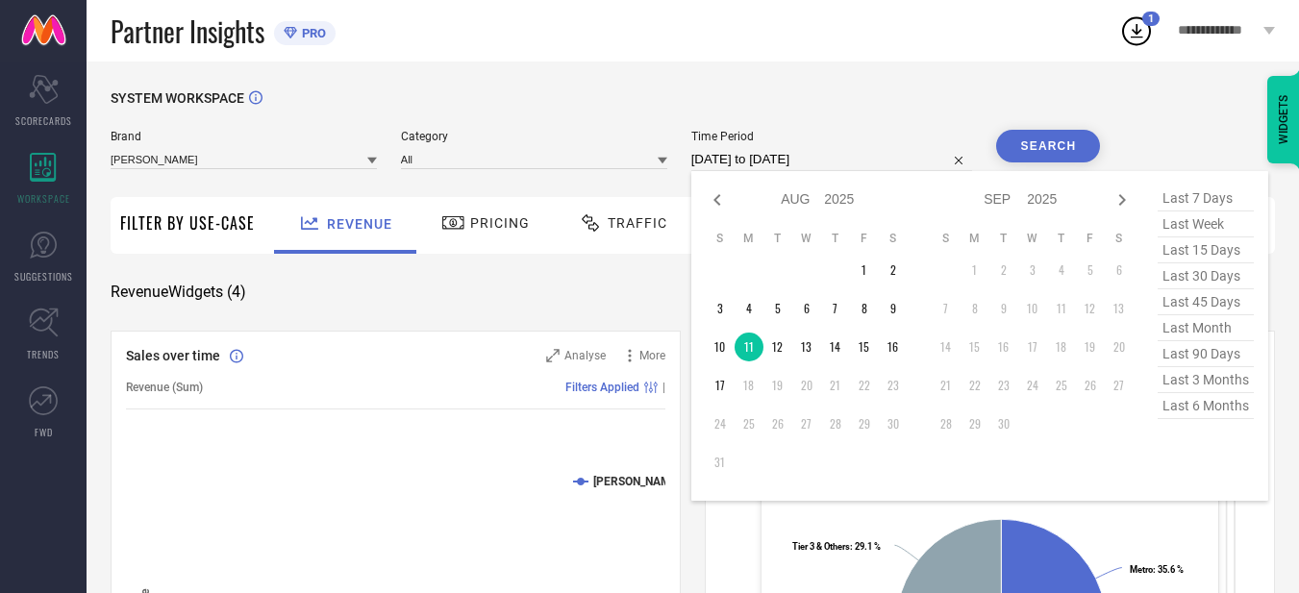
click at [779, 153] on input "[DATE] to [DATE]" at bounding box center [832, 159] width 282 height 23
click at [782, 348] on td "12" at bounding box center [777, 347] width 29 height 29
type input "[DATE] to [DATE]"
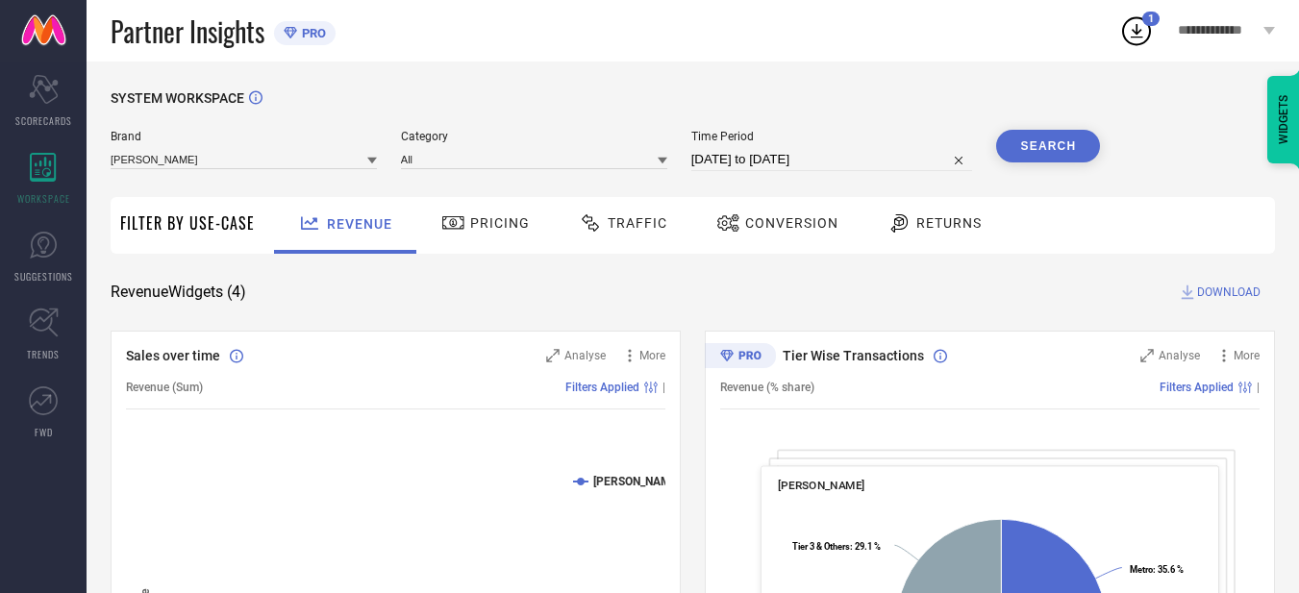
click at [1071, 136] on button "Search" at bounding box center [1048, 146] width 104 height 33
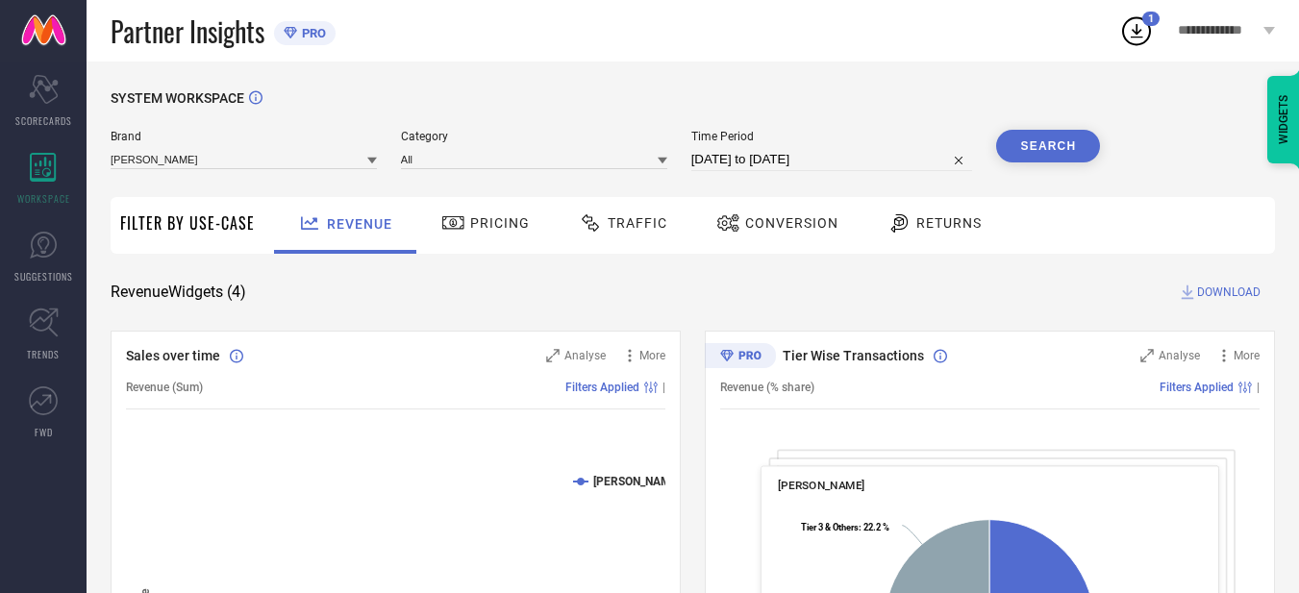
click at [1199, 293] on span "DOWNLOAD" at bounding box center [1228, 292] width 63 height 19
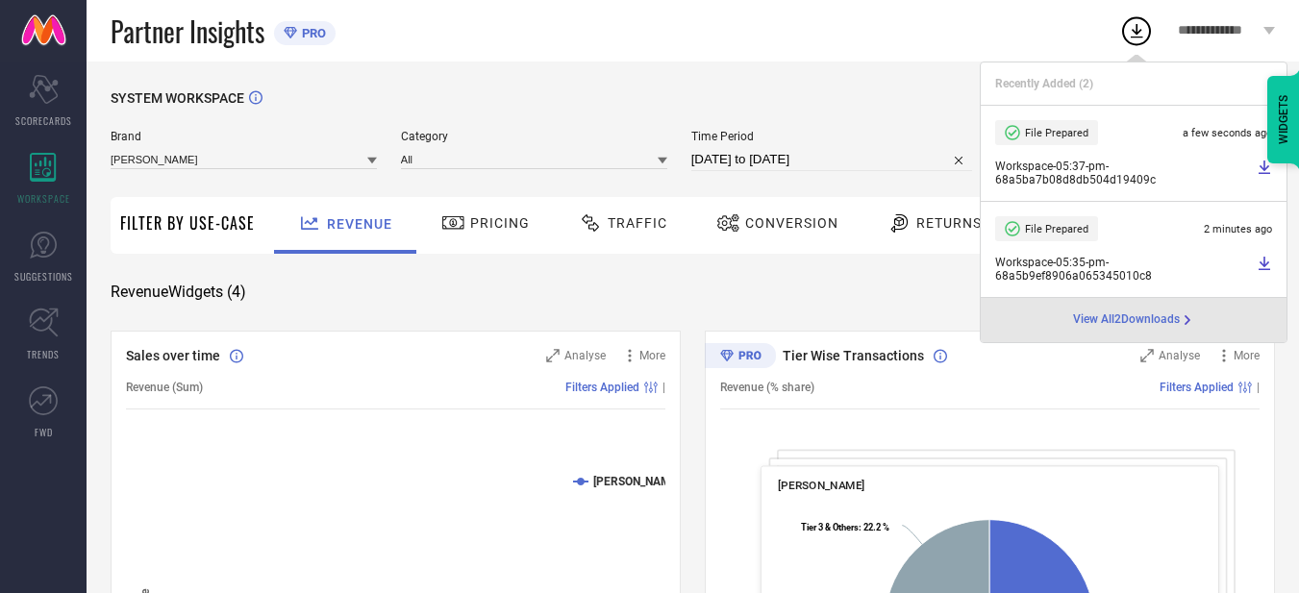
select select "7"
select select "2025"
select select "8"
select select "2025"
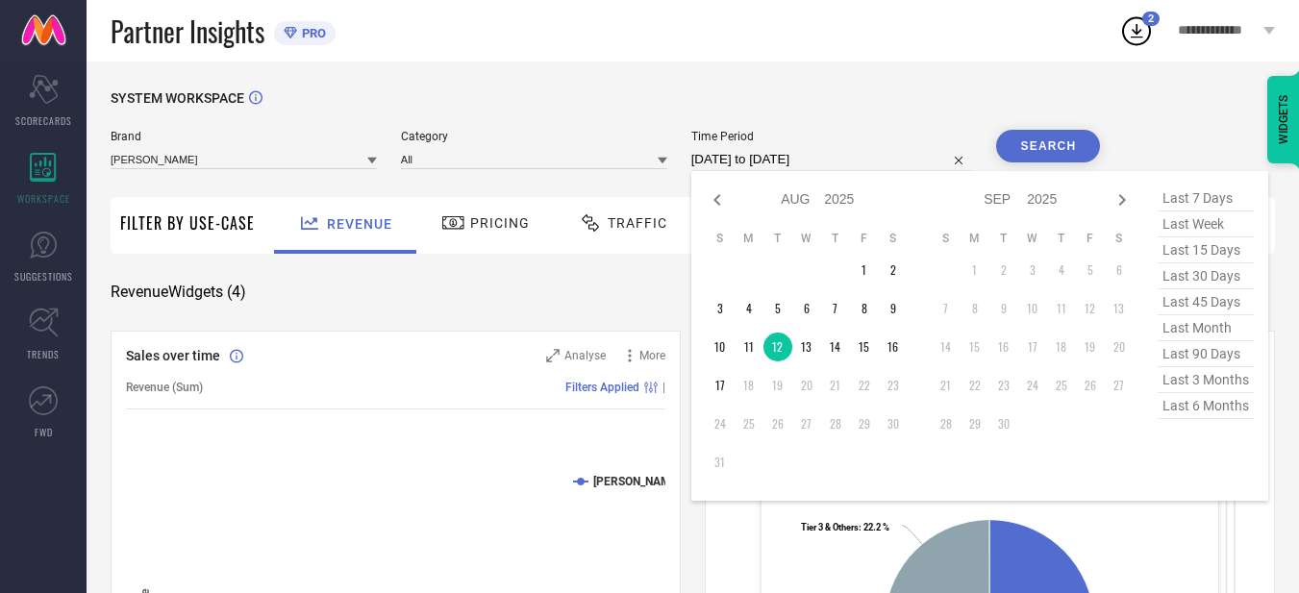
click at [756, 160] on input "[DATE] to [DATE]" at bounding box center [832, 159] width 282 height 23
click at [811, 359] on td "13" at bounding box center [806, 347] width 29 height 29
type input "[DATE] to [DATE]"
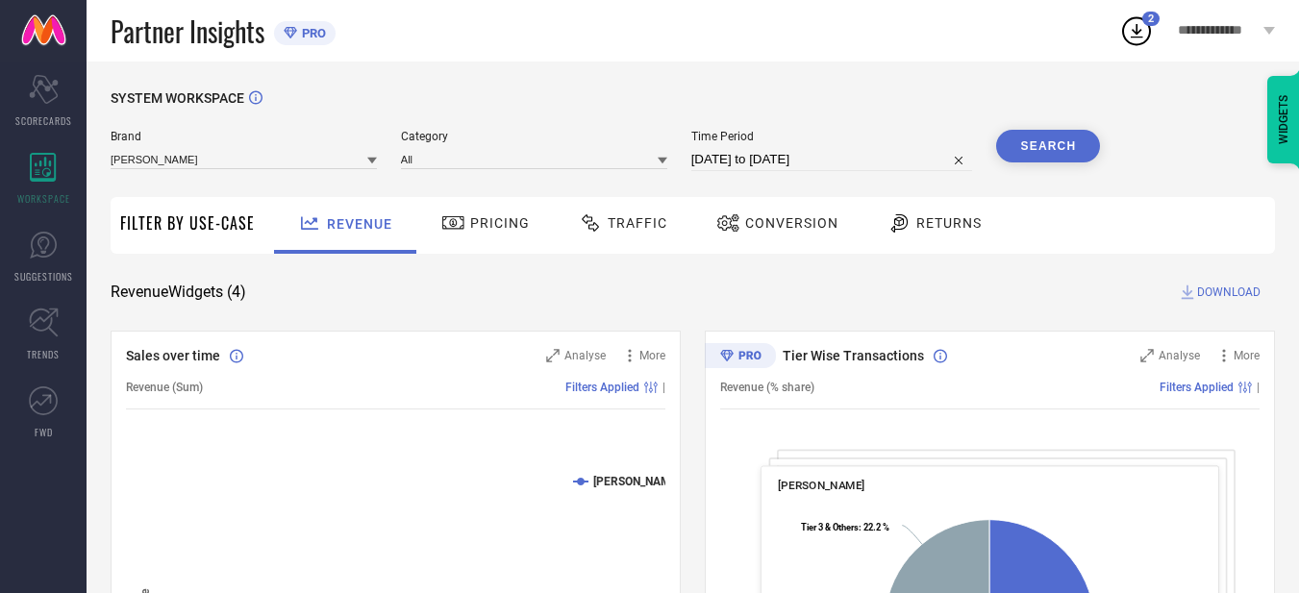
click at [1058, 139] on button "Search" at bounding box center [1048, 146] width 104 height 33
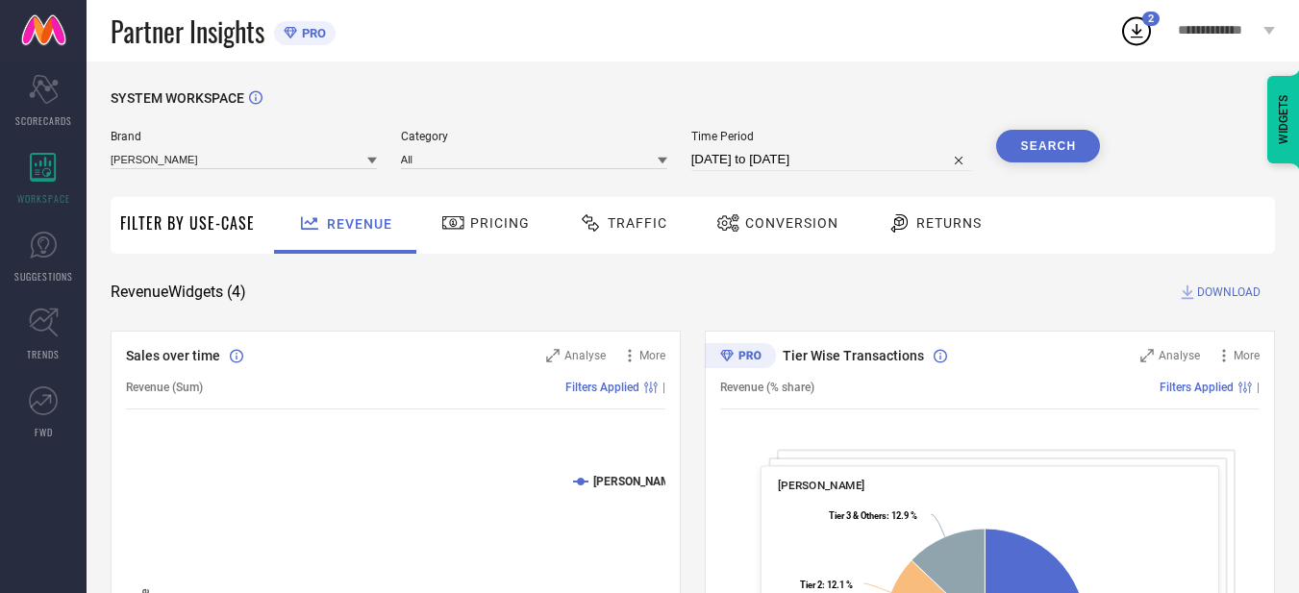
click at [1055, 143] on button "Search" at bounding box center [1048, 146] width 104 height 33
click at [1145, 27] on icon at bounding box center [1136, 30] width 35 height 35
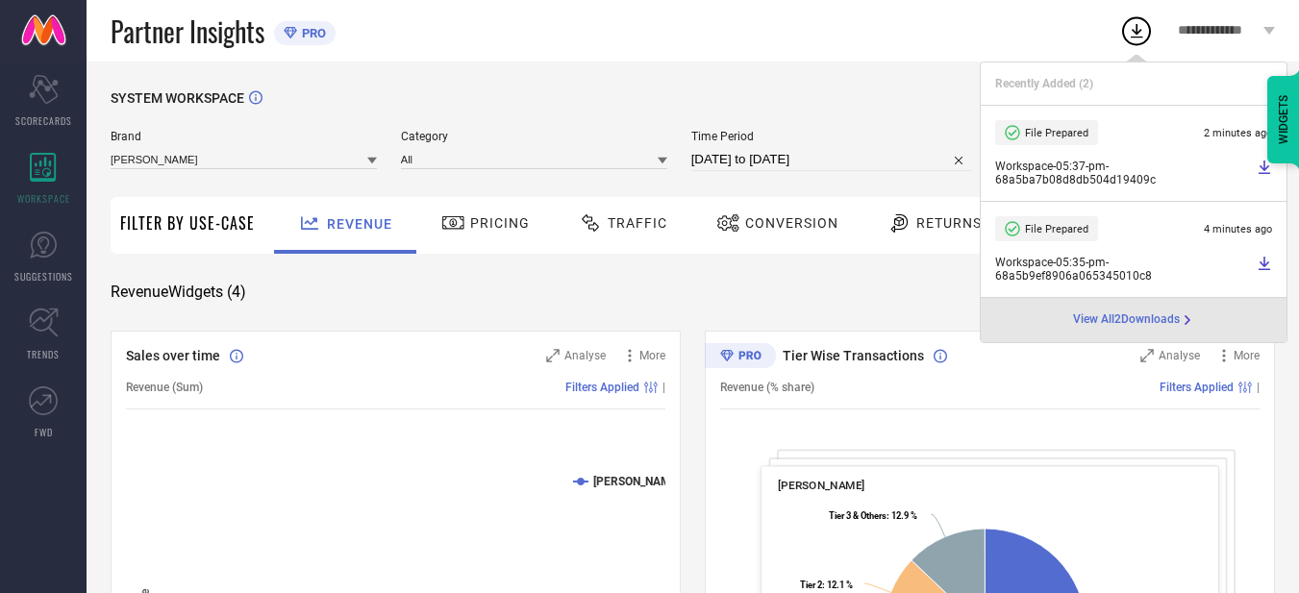
click at [876, 100] on div "SYSTEM WORKSPACE" at bounding box center [693, 109] width 1164 height 39
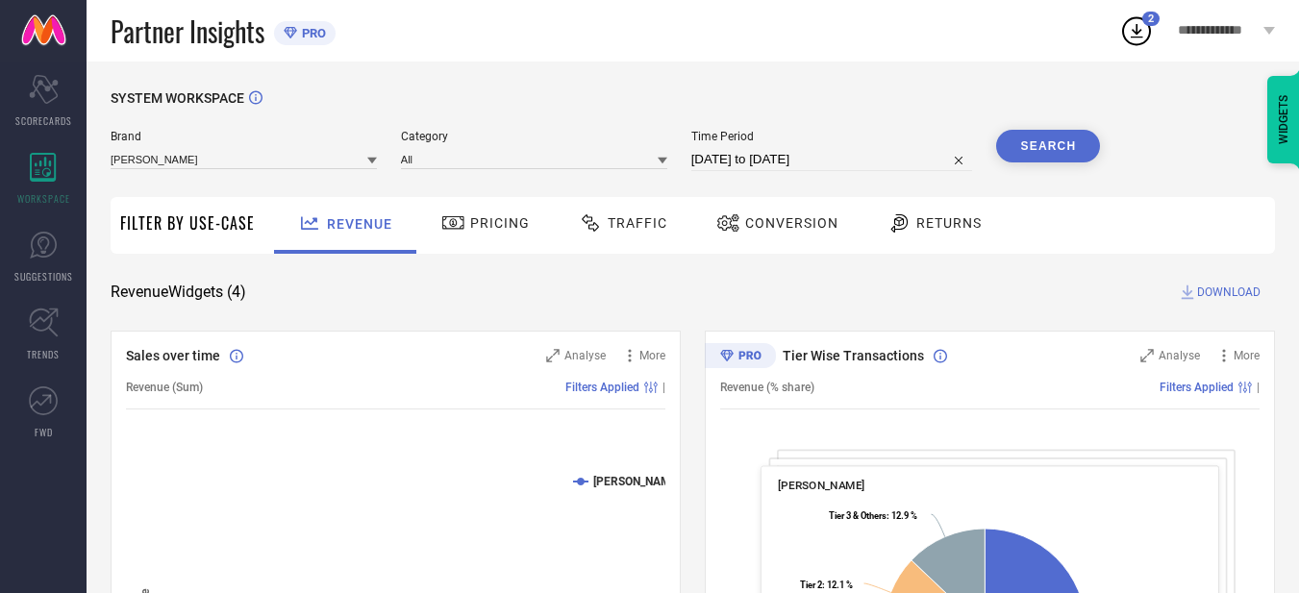
click at [1209, 295] on span "DOWNLOAD" at bounding box center [1228, 292] width 63 height 19
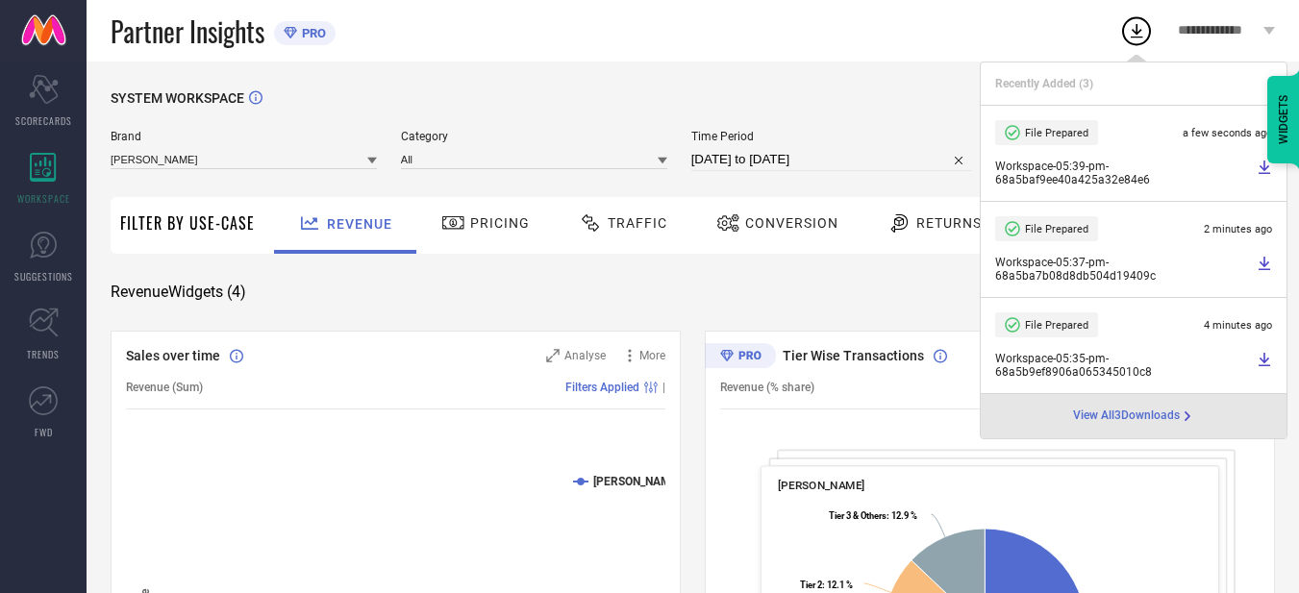
select select "7"
select select "2025"
select select "8"
select select "2025"
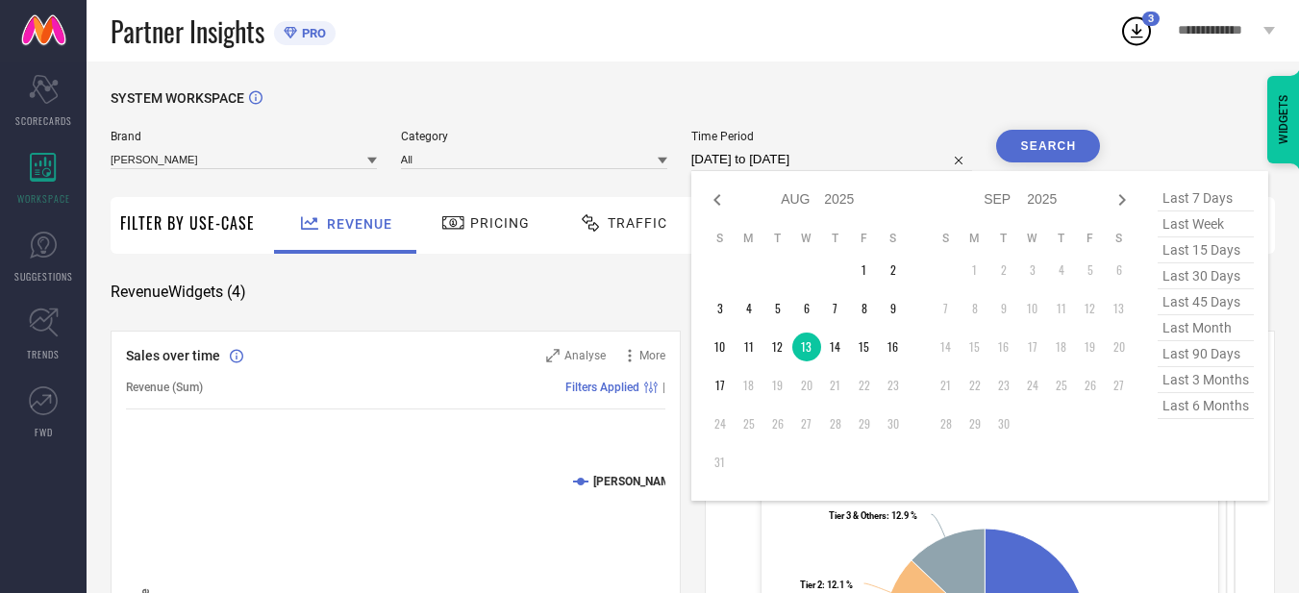
click at [876, 158] on input "[DATE] to [DATE]" at bounding box center [832, 159] width 282 height 23
click at [782, 349] on td "12" at bounding box center [777, 347] width 29 height 29
type input "[DATE] to [DATE]"
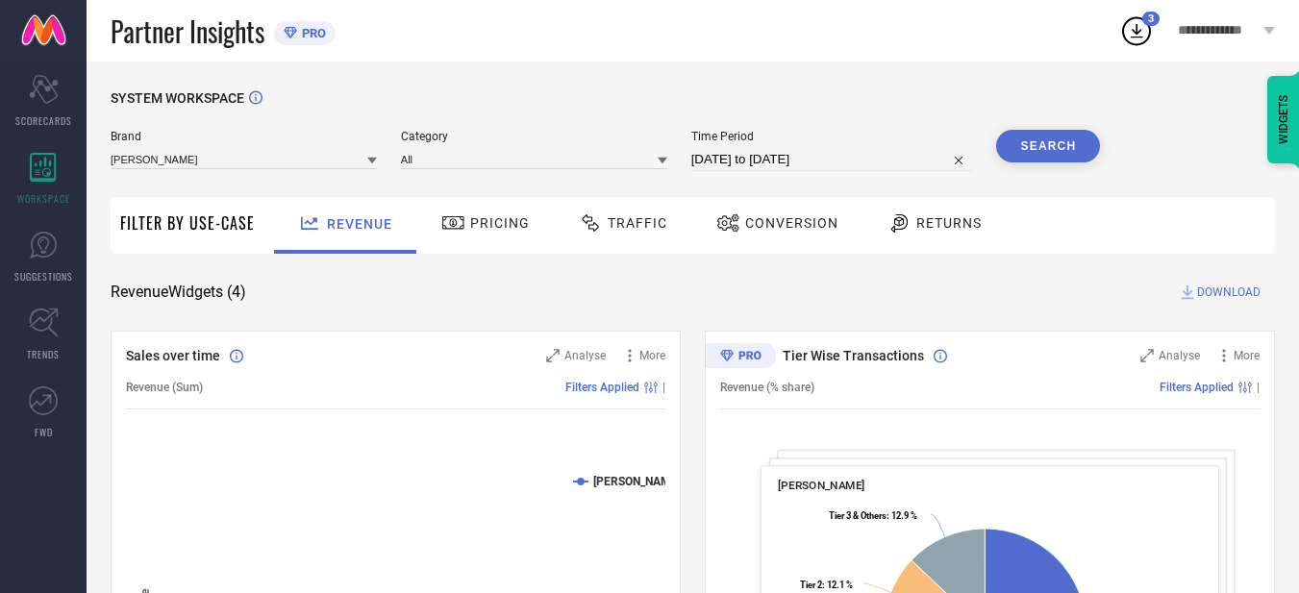
click at [1051, 150] on button "Search" at bounding box center [1048, 146] width 104 height 33
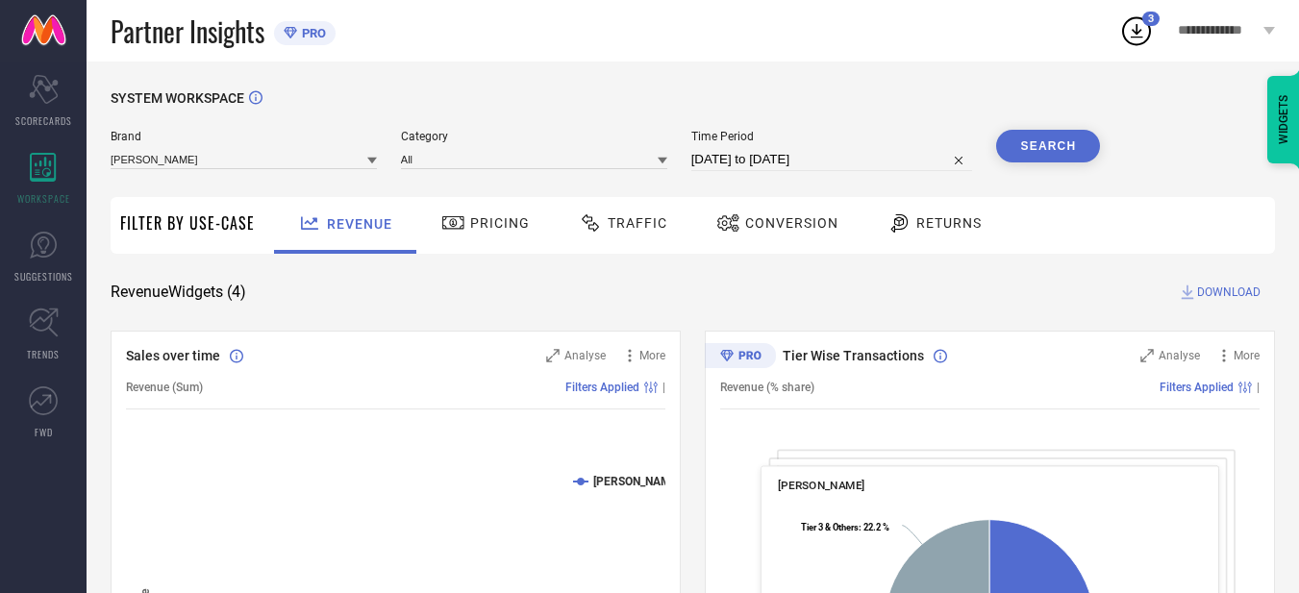
click at [1203, 291] on span "DOWNLOAD" at bounding box center [1228, 292] width 63 height 19
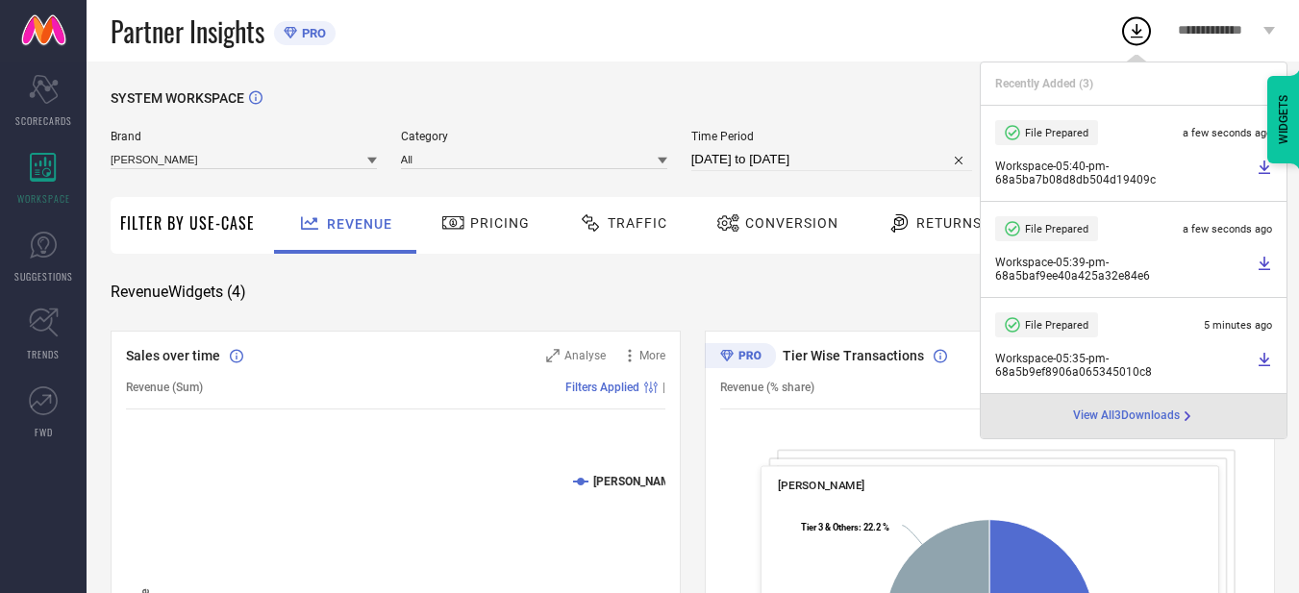
select select "7"
select select "2025"
select select "8"
select select "2025"
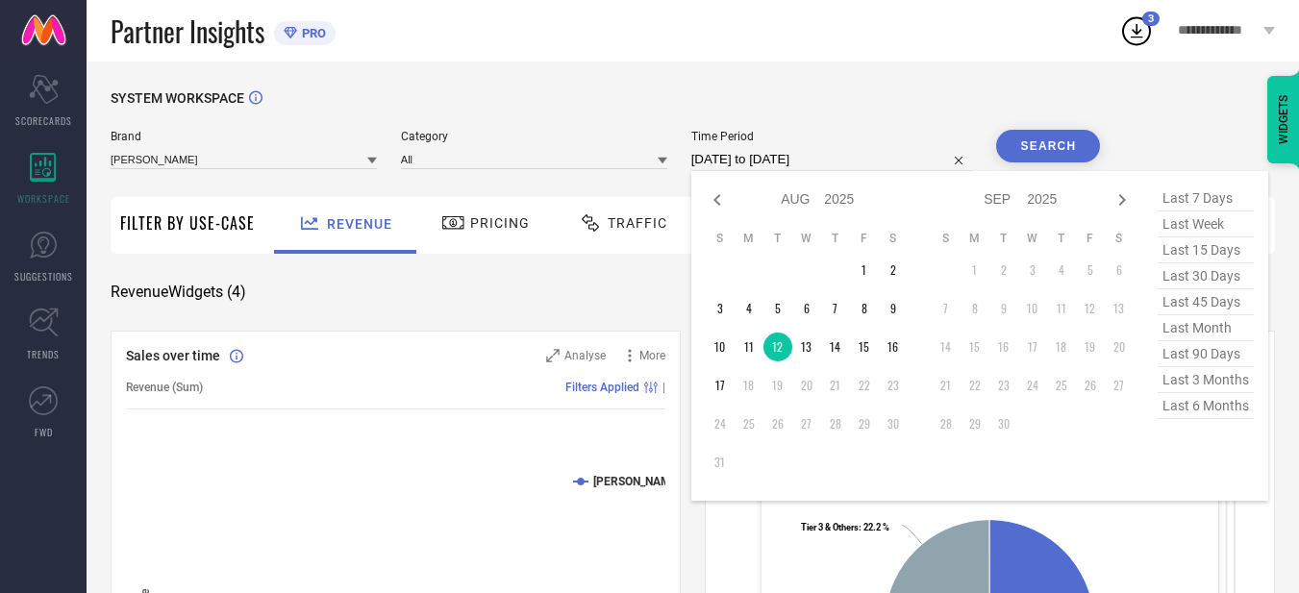
click at [856, 161] on input "[DATE] to [DATE]" at bounding box center [832, 159] width 282 height 23
click at [805, 356] on td "13" at bounding box center [806, 347] width 29 height 29
type input "[DATE] to [DATE]"
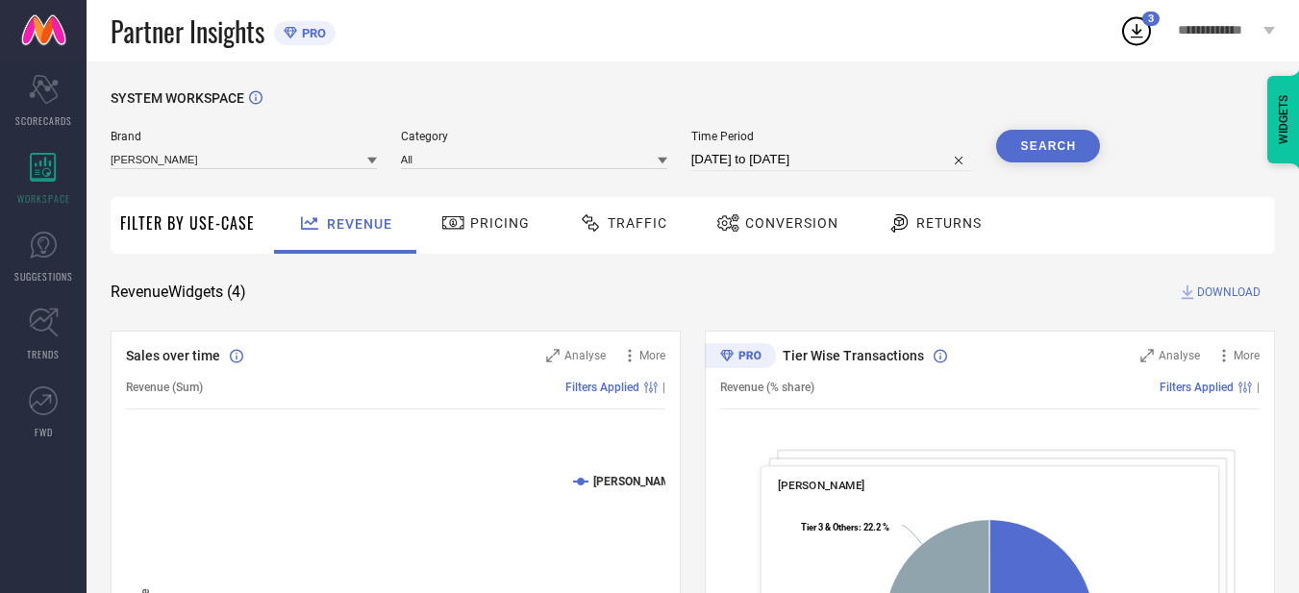
click at [1043, 149] on button "Search" at bounding box center [1048, 146] width 104 height 33
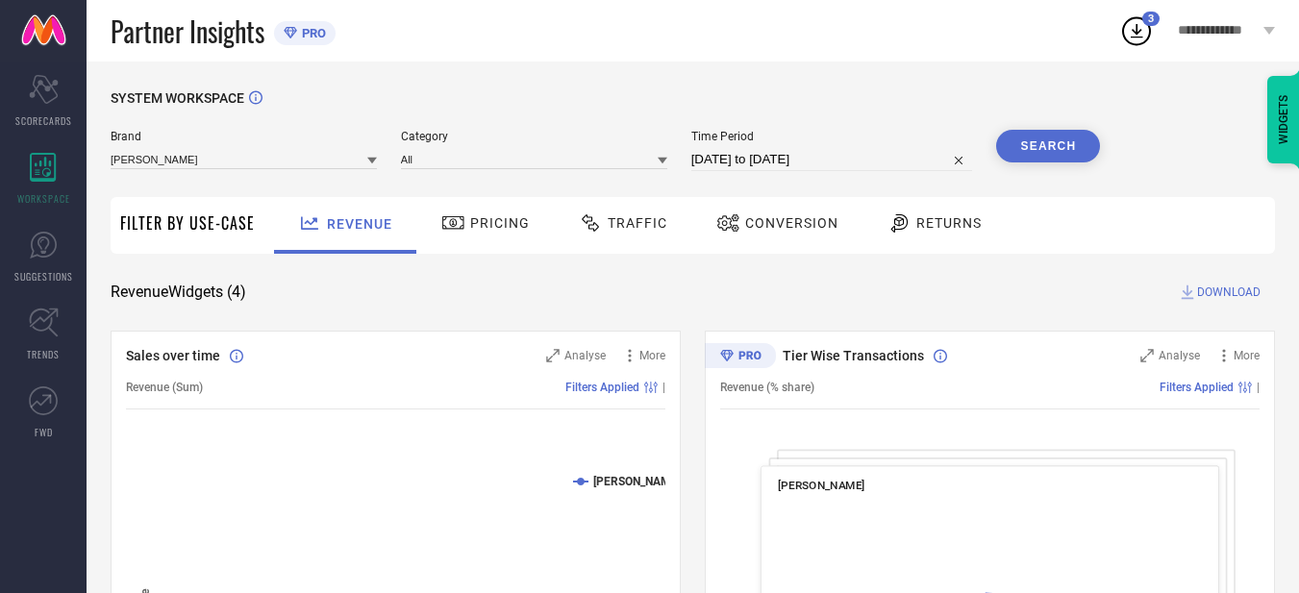
click at [1224, 296] on span "DOWNLOAD" at bounding box center [1228, 292] width 63 height 19
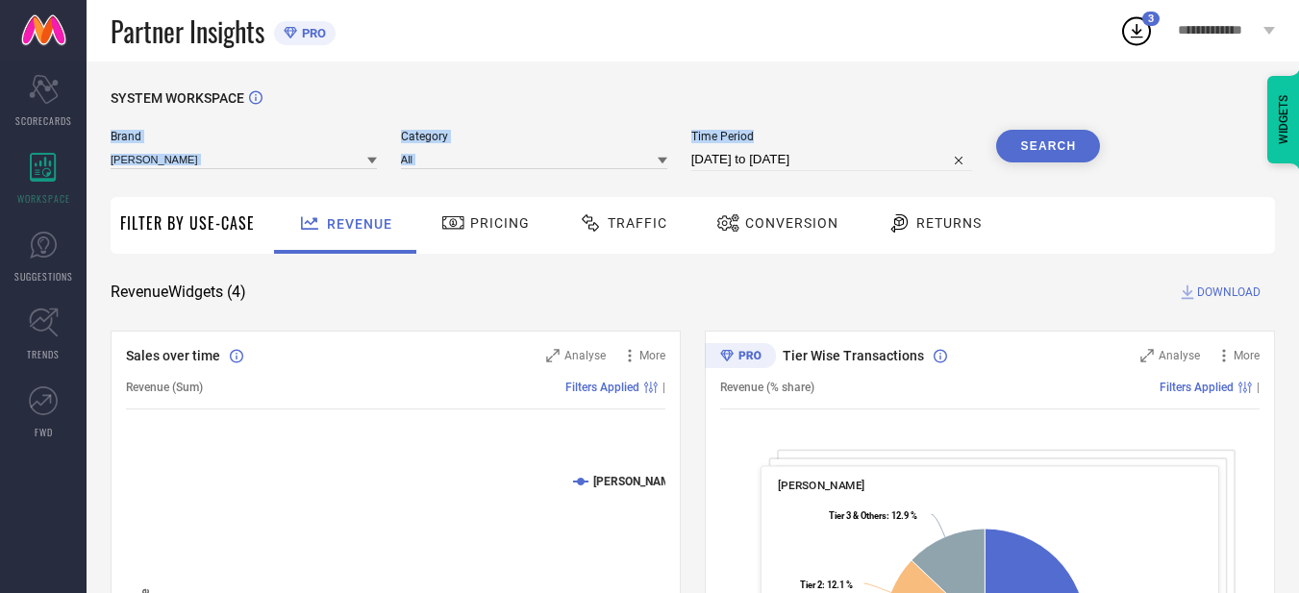
drag, startPoint x: 864, startPoint y: 67, endPoint x: 851, endPoint y: 156, distance: 89.5
select select "7"
select select "2025"
select select "8"
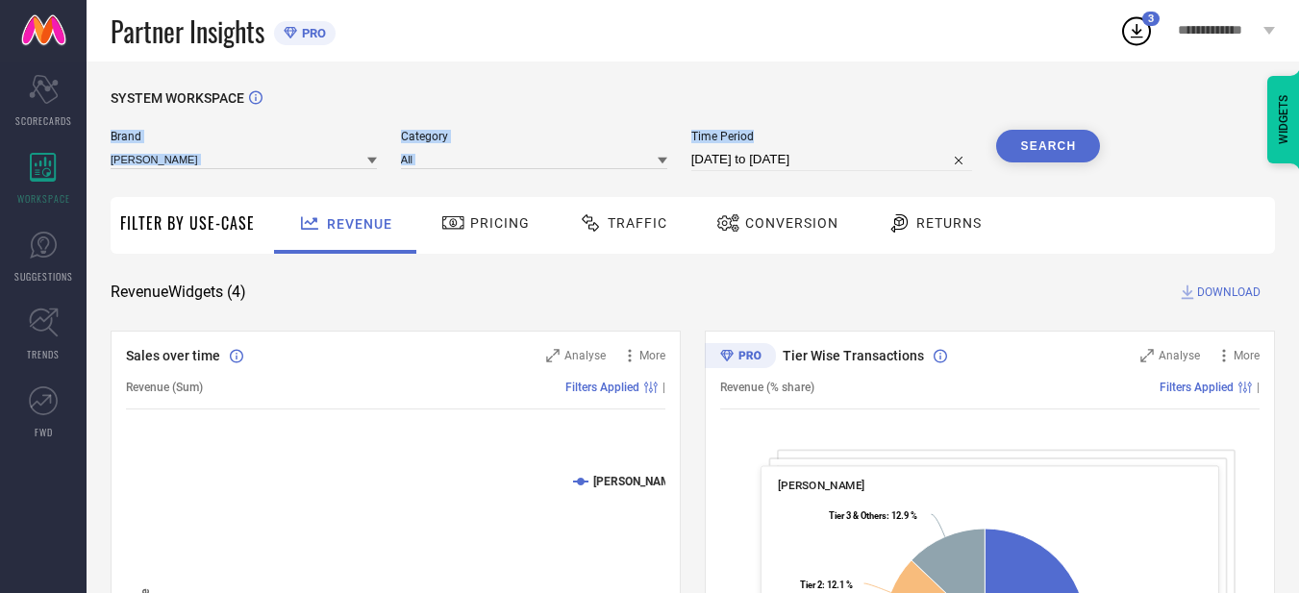
select select "2025"
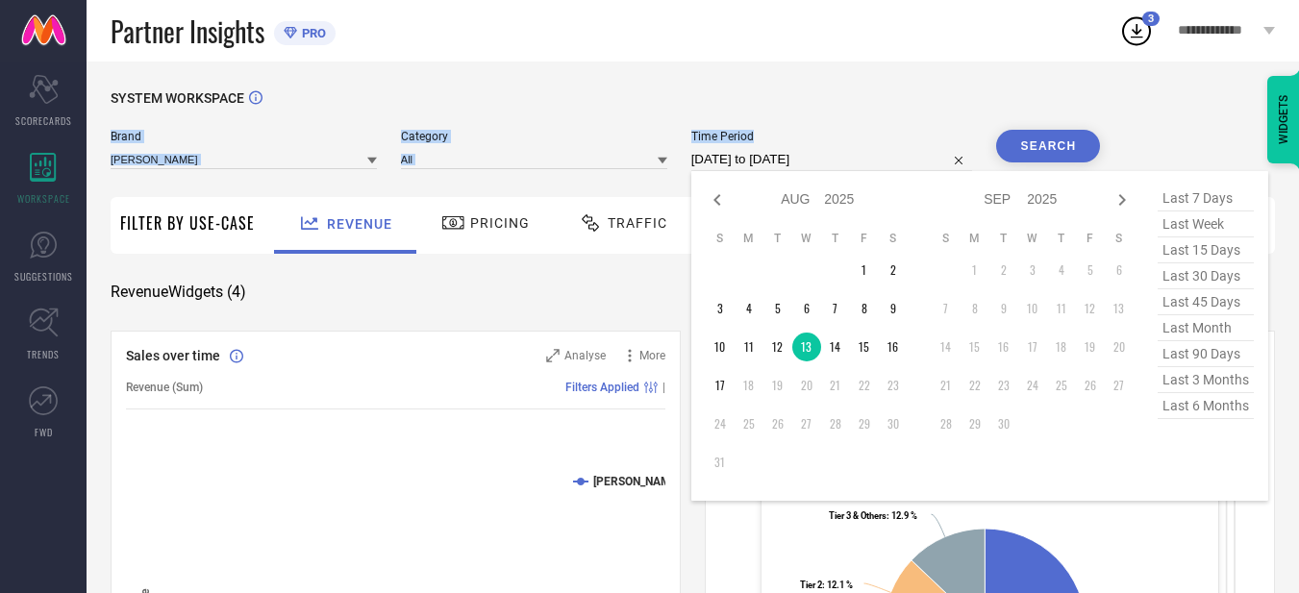
click at [851, 156] on input "[DATE] to [DATE]" at bounding box center [832, 159] width 282 height 23
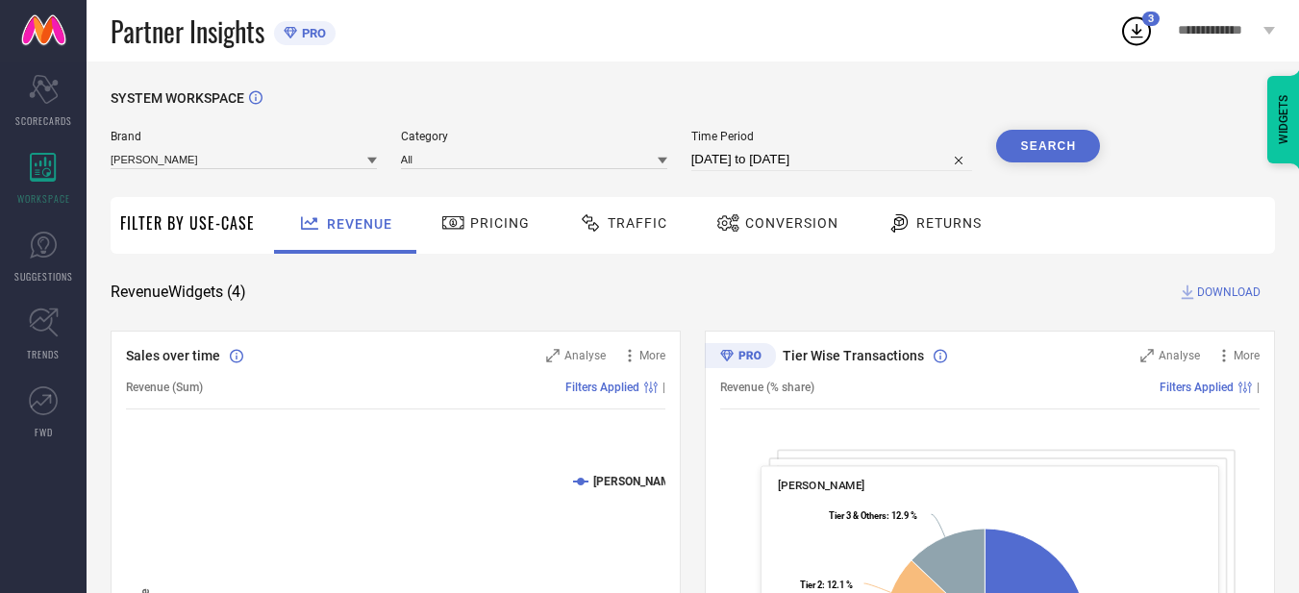
click at [818, 102] on div "SYSTEM WORKSPACE" at bounding box center [693, 109] width 1164 height 39
select select "7"
select select "2025"
select select "8"
select select "2025"
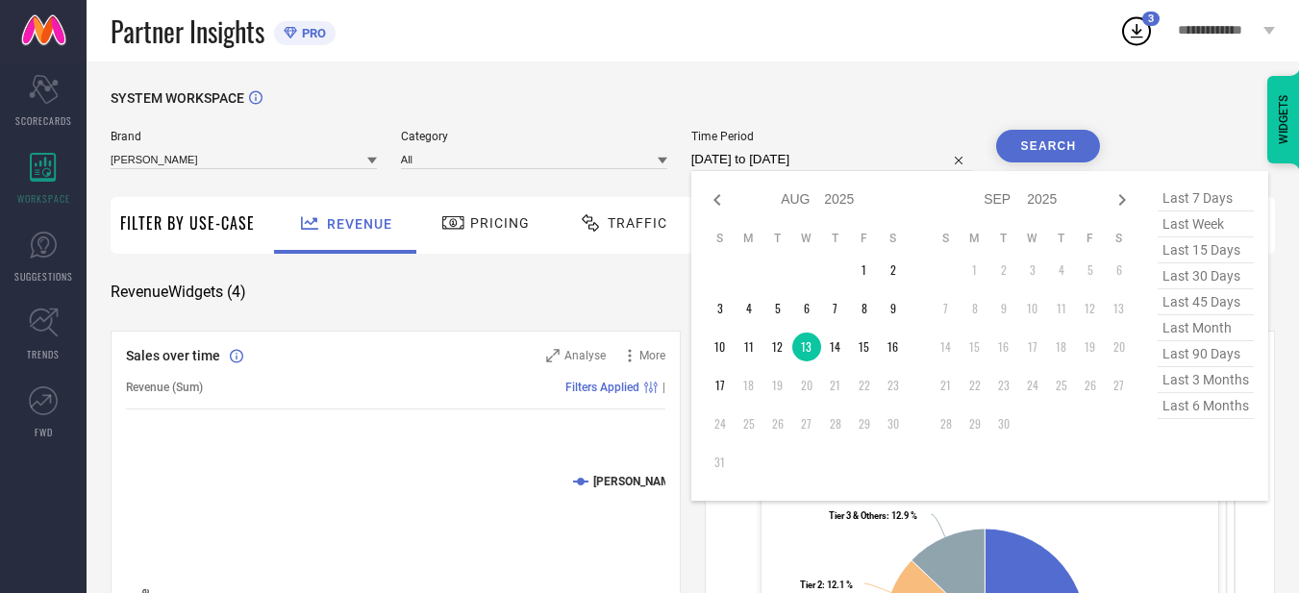
click at [844, 164] on input "[DATE] to [DATE]" at bounding box center [832, 159] width 282 height 23
type input "After [DATE]"
click at [841, 343] on td "14" at bounding box center [835, 347] width 29 height 29
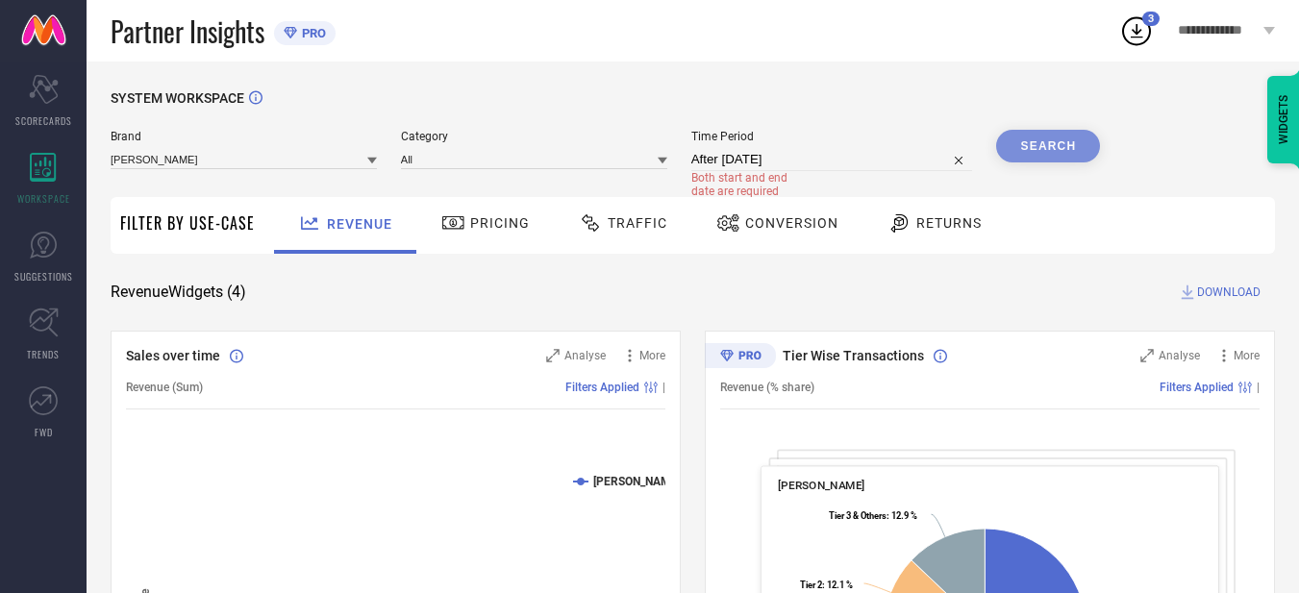
click at [902, 108] on div "SYSTEM WORKSPACE" at bounding box center [693, 109] width 1164 height 39
select select "7"
select select "2025"
select select "8"
select select "2025"
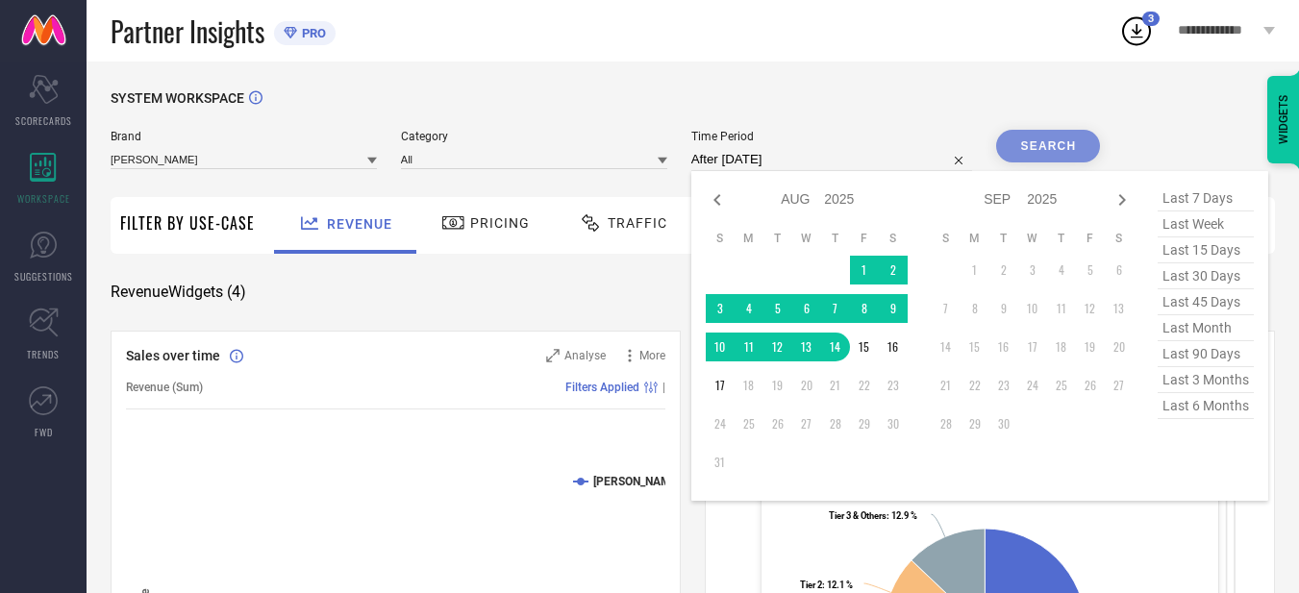
click at [841, 168] on input "After [DATE]" at bounding box center [832, 159] width 282 height 23
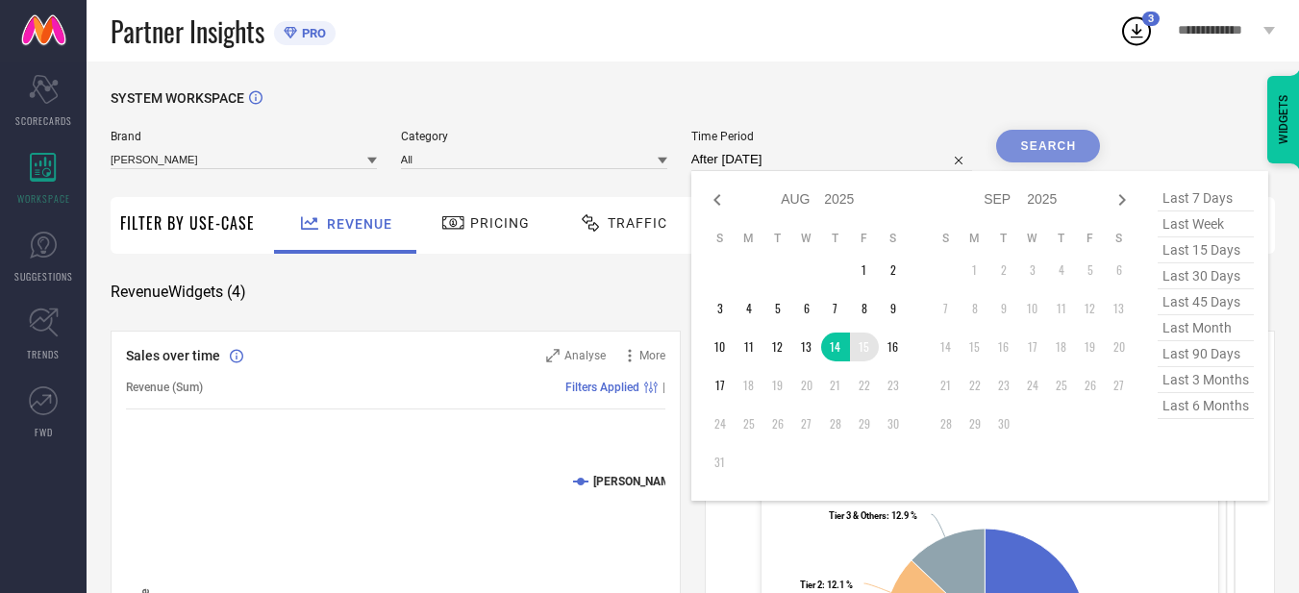
type input "[DATE] to [DATE]"
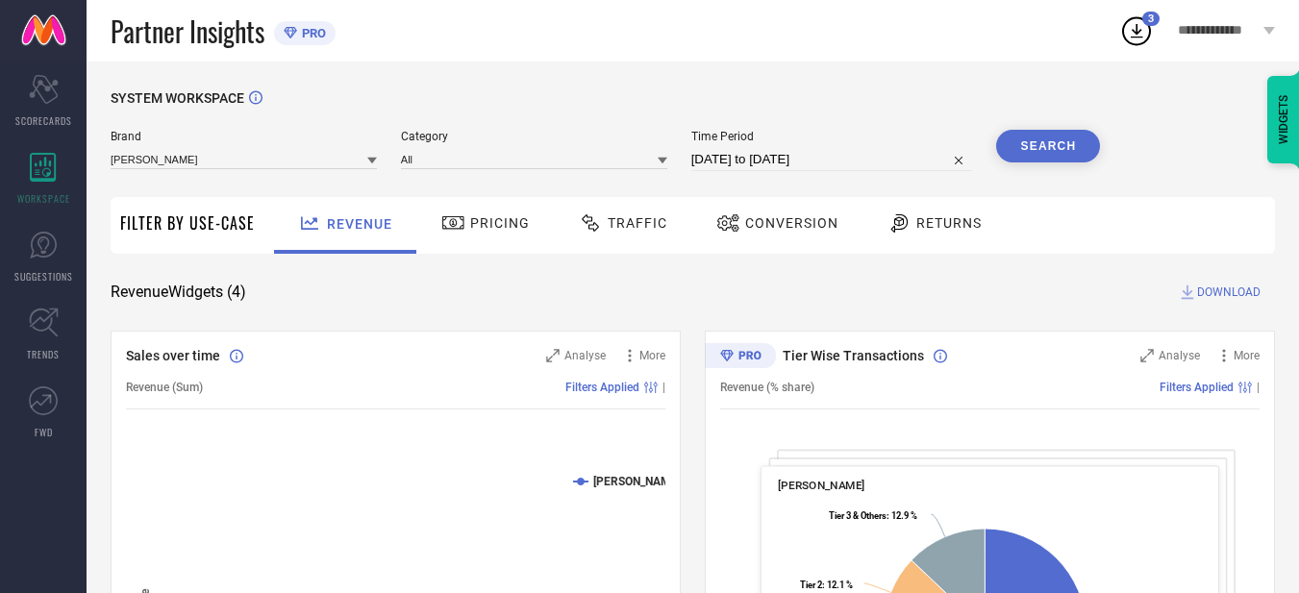
click at [1052, 140] on button "Search" at bounding box center [1048, 146] width 104 height 33
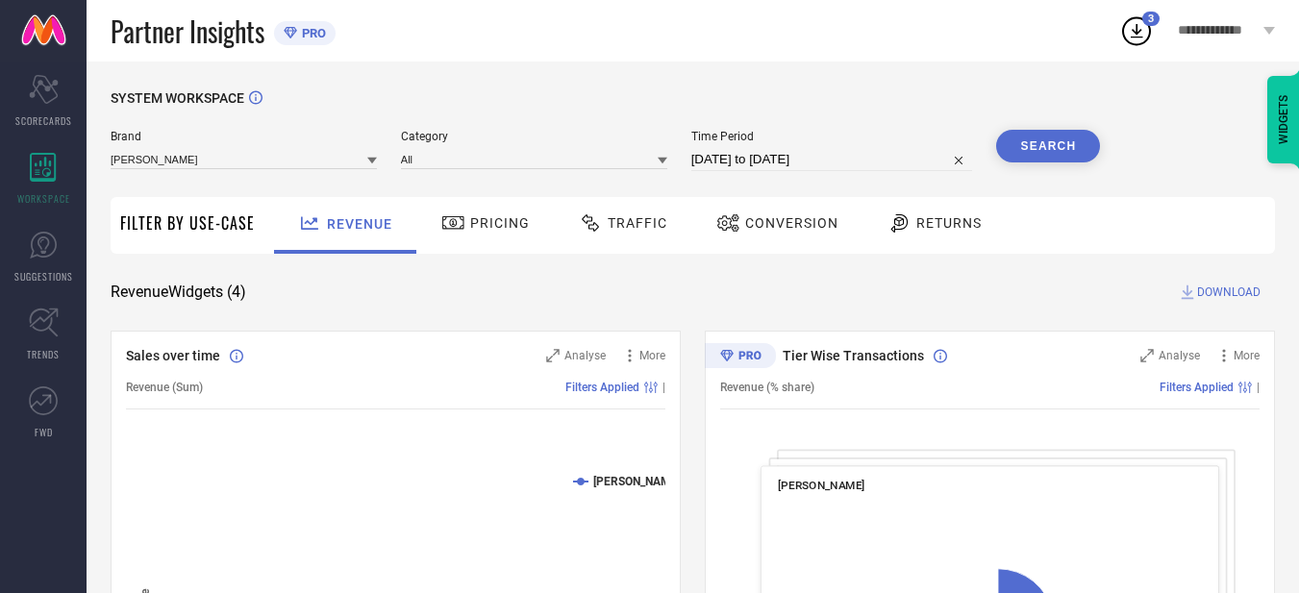
click at [1229, 295] on span "DOWNLOAD" at bounding box center [1228, 292] width 63 height 19
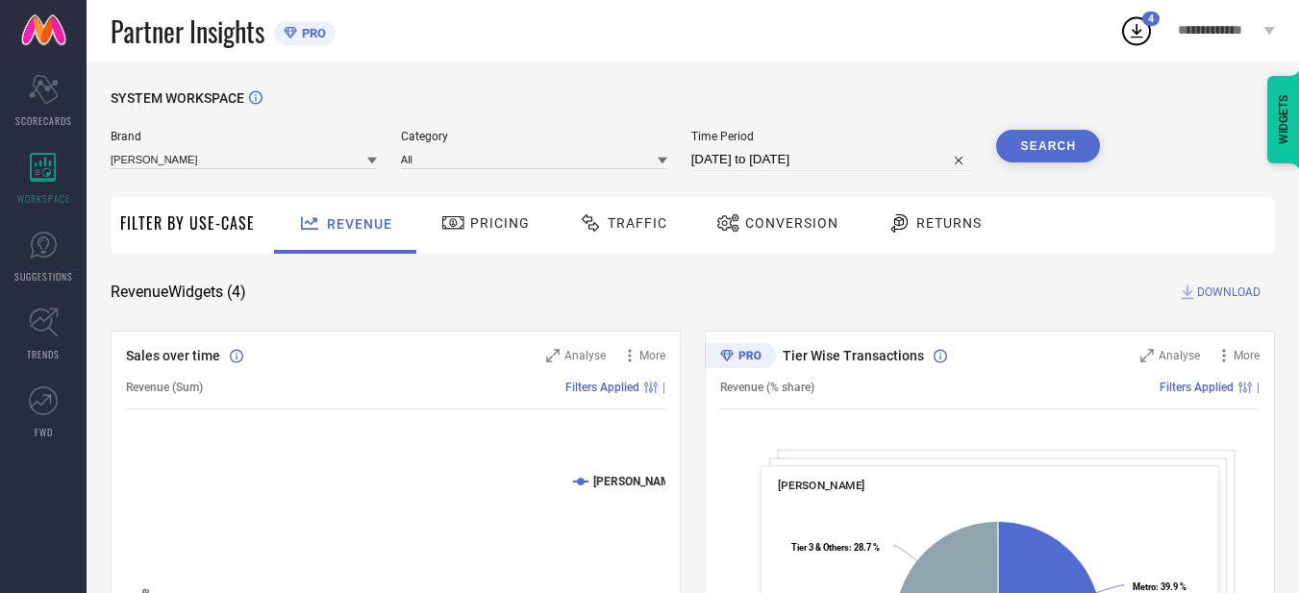
click at [1215, 112] on div "SYSTEM WORKSPACE" at bounding box center [693, 109] width 1164 height 39
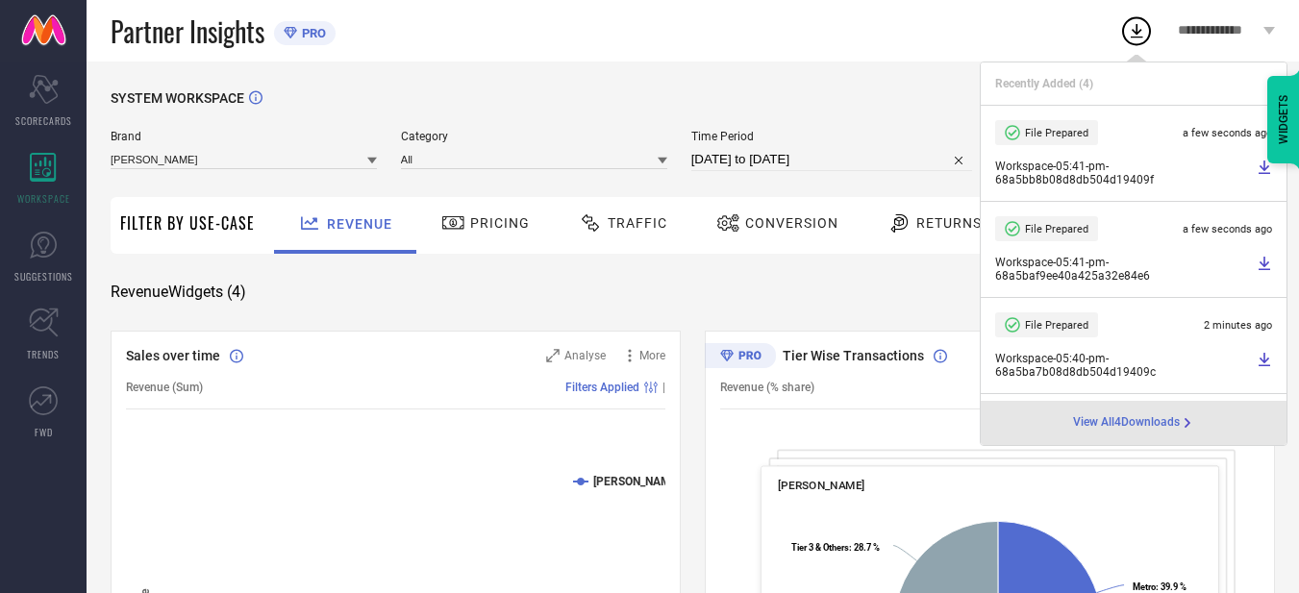
select select "7"
select select "2025"
select select "8"
select select "2025"
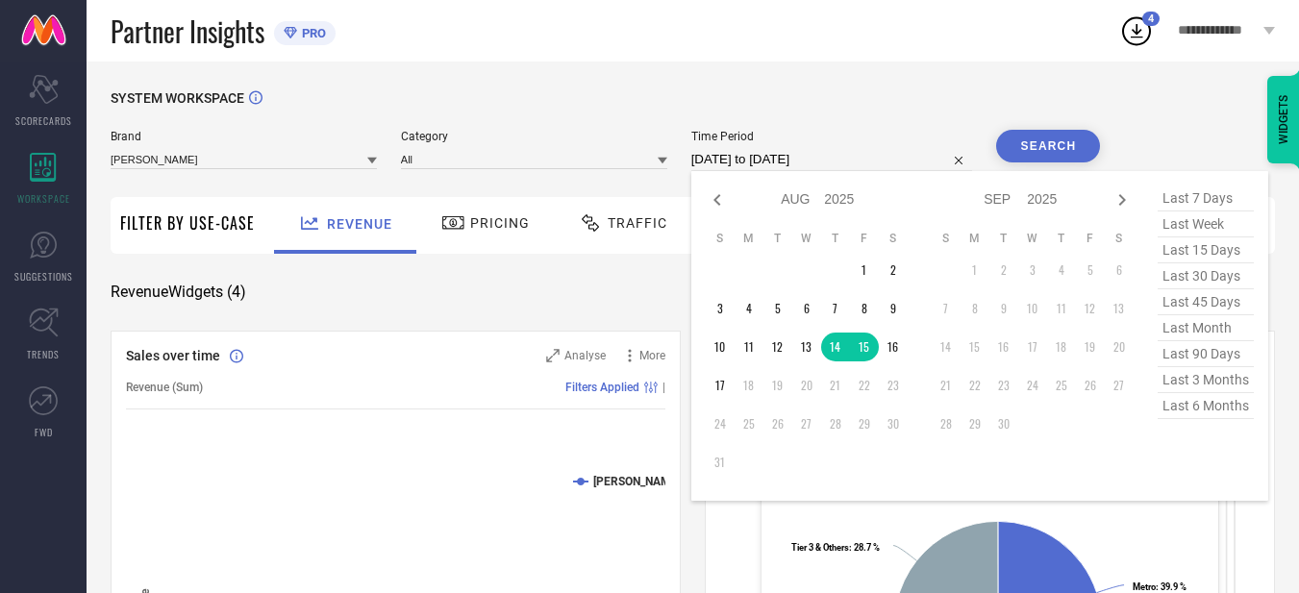
click at [847, 158] on input "[DATE] to [DATE]" at bounding box center [832, 159] width 282 height 23
click at [852, 342] on td "15" at bounding box center [864, 347] width 29 height 29
type input "[DATE] to [DATE]"
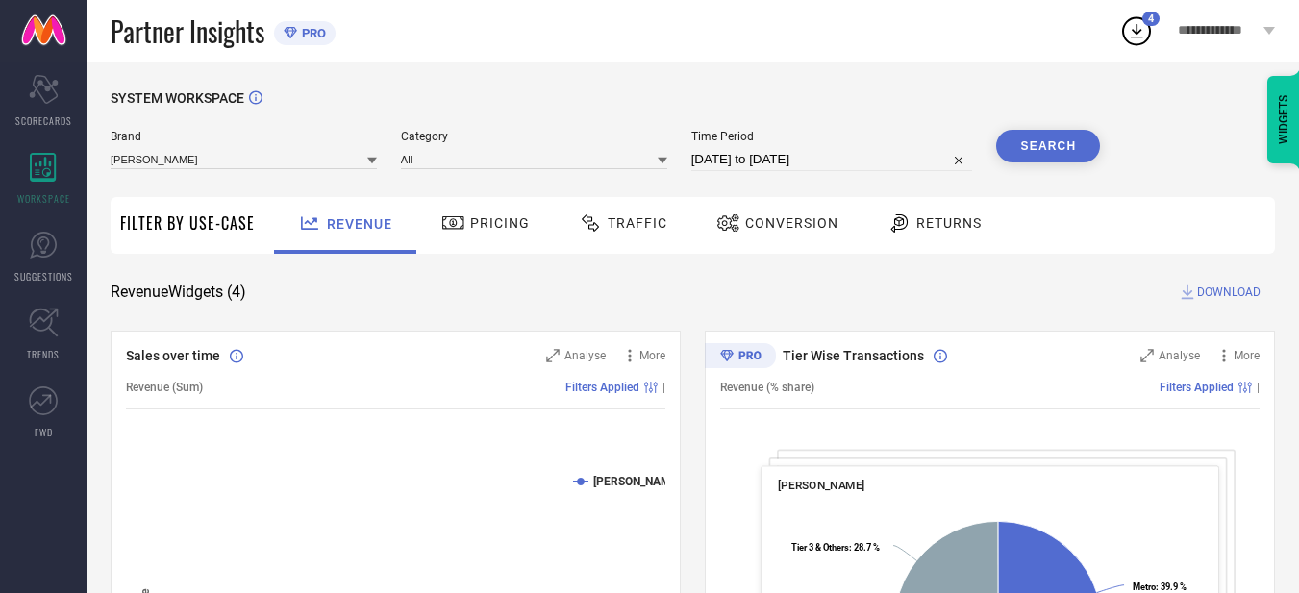
select select "7"
select select "2025"
select select "8"
select select "2025"
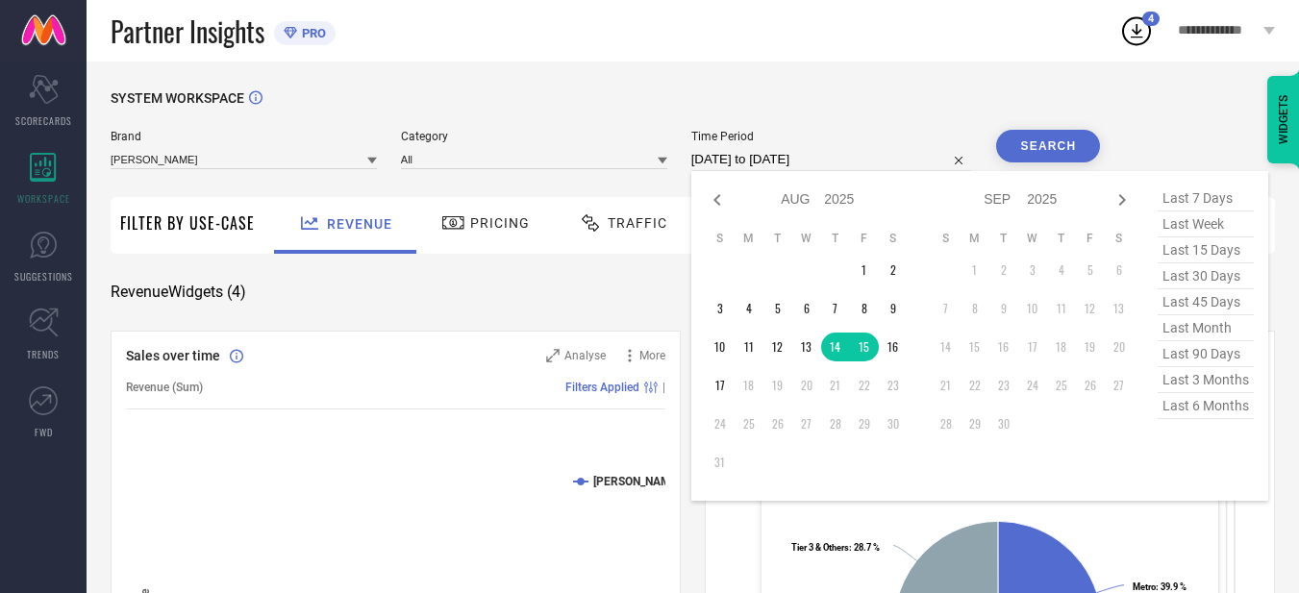
click at [841, 160] on input "[DATE] to [DATE]" at bounding box center [832, 159] width 282 height 23
click at [842, 351] on td "14" at bounding box center [835, 347] width 29 height 29
type input "[DATE] to [DATE]"
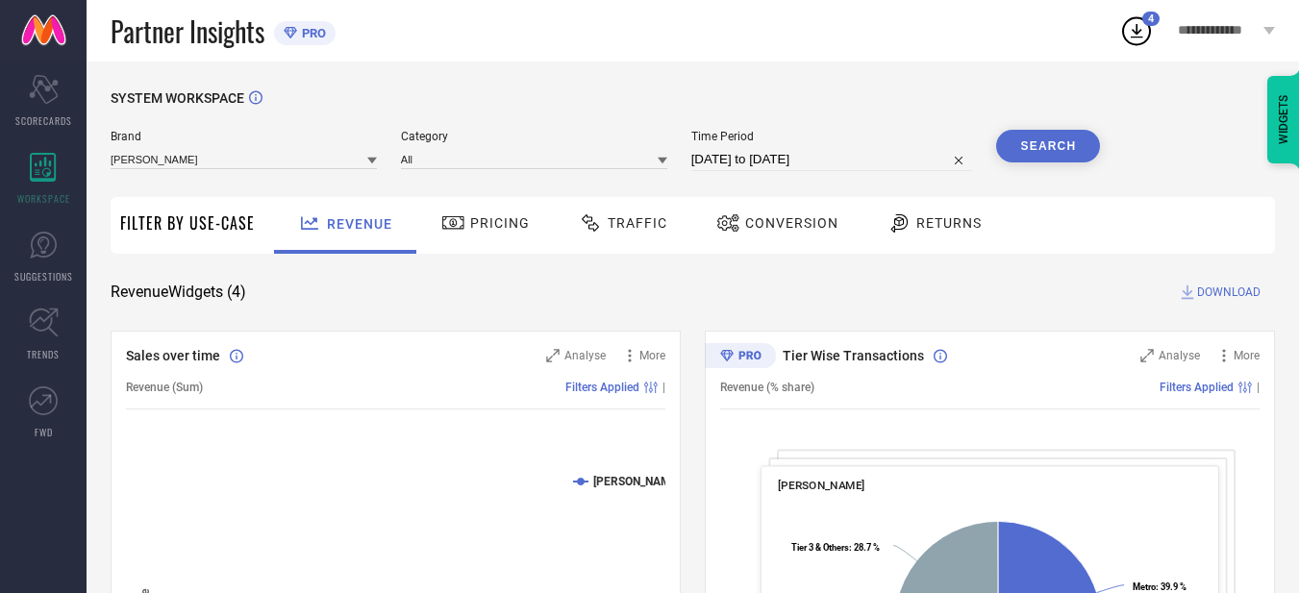
click at [1040, 157] on button "Search" at bounding box center [1048, 146] width 104 height 33
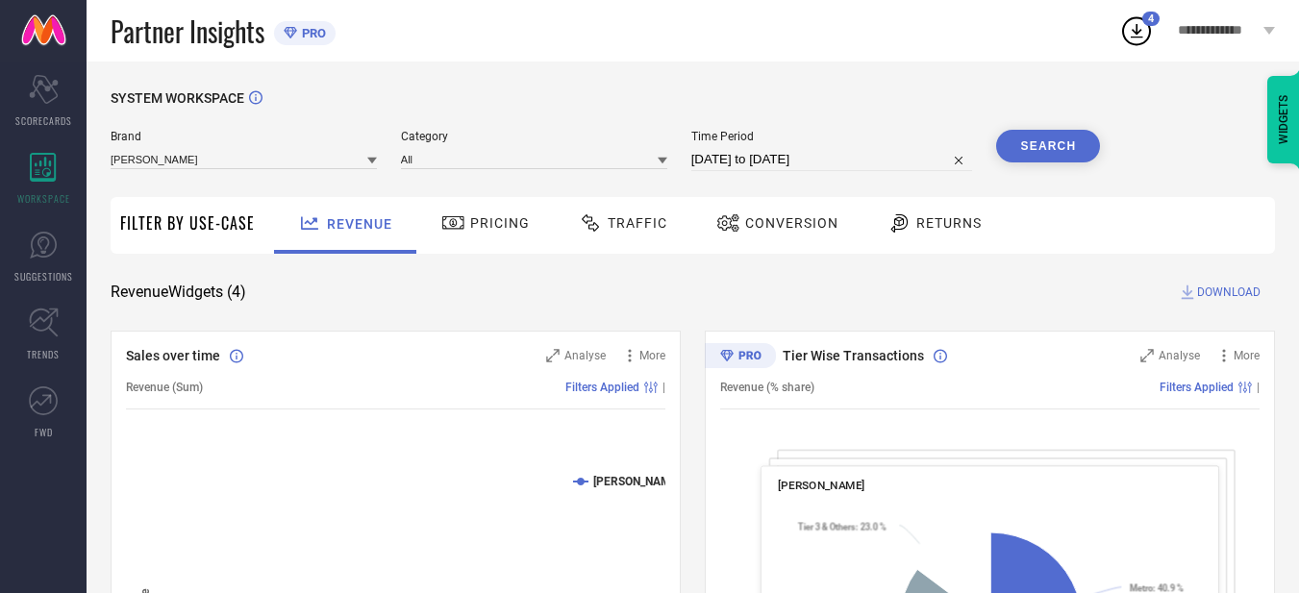
click at [1224, 292] on span "DOWNLOAD" at bounding box center [1228, 292] width 63 height 19
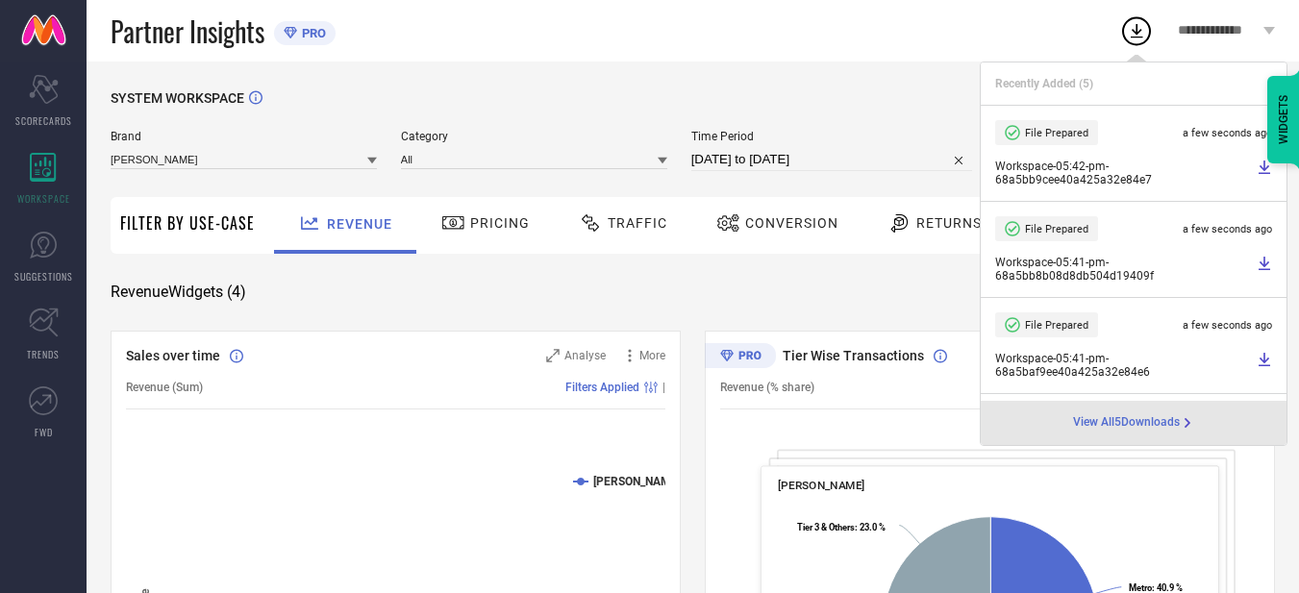
click at [869, 27] on div "Partner Insights PRO" at bounding box center [615, 31] width 1008 height 62
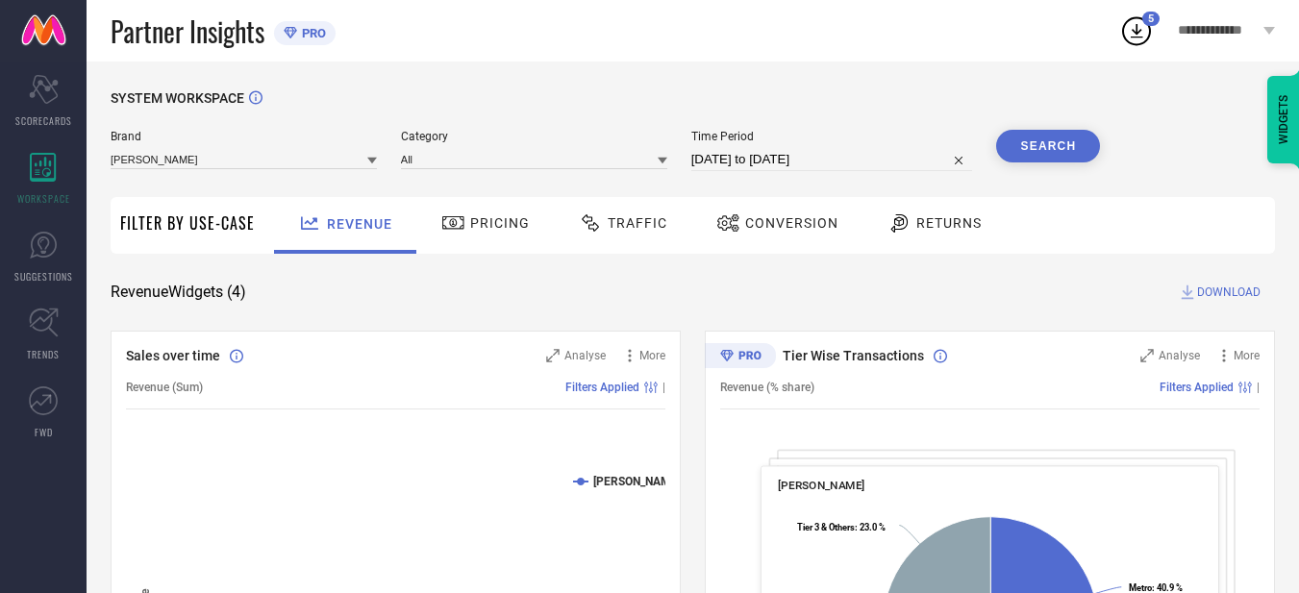
click at [825, 168] on input "[DATE] to [DATE]" at bounding box center [832, 159] width 282 height 23
select select "7"
select select "2025"
select select "8"
select select "2025"
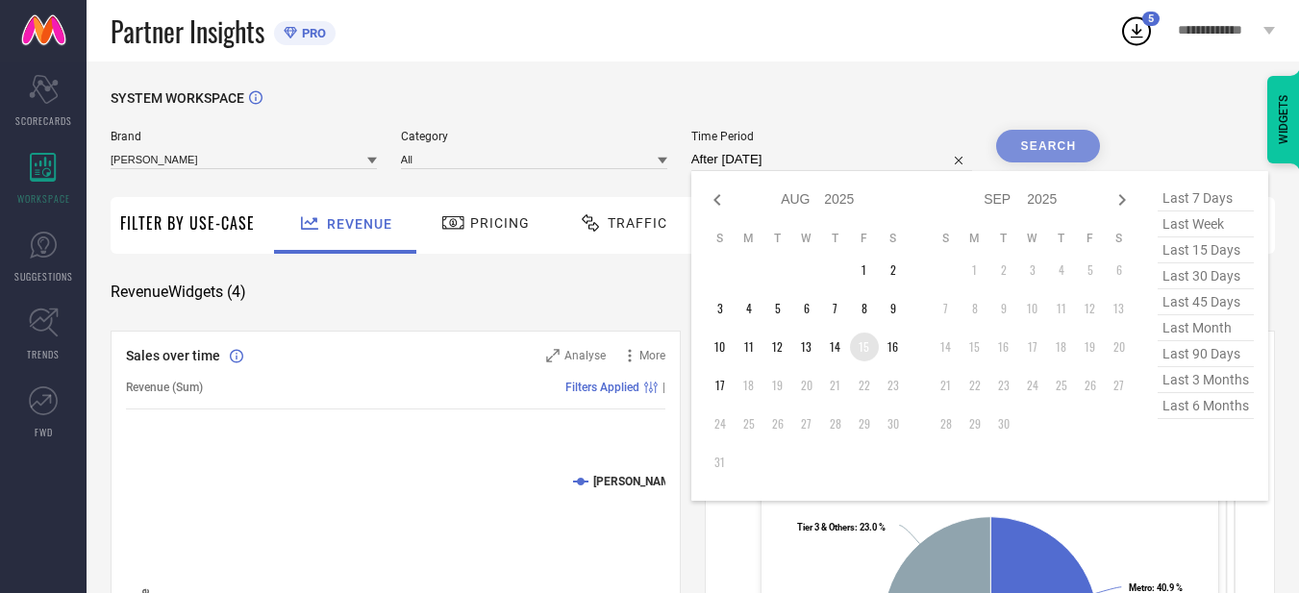
click at [869, 349] on td "15" at bounding box center [864, 347] width 29 height 29
type input "[DATE] to [DATE]"
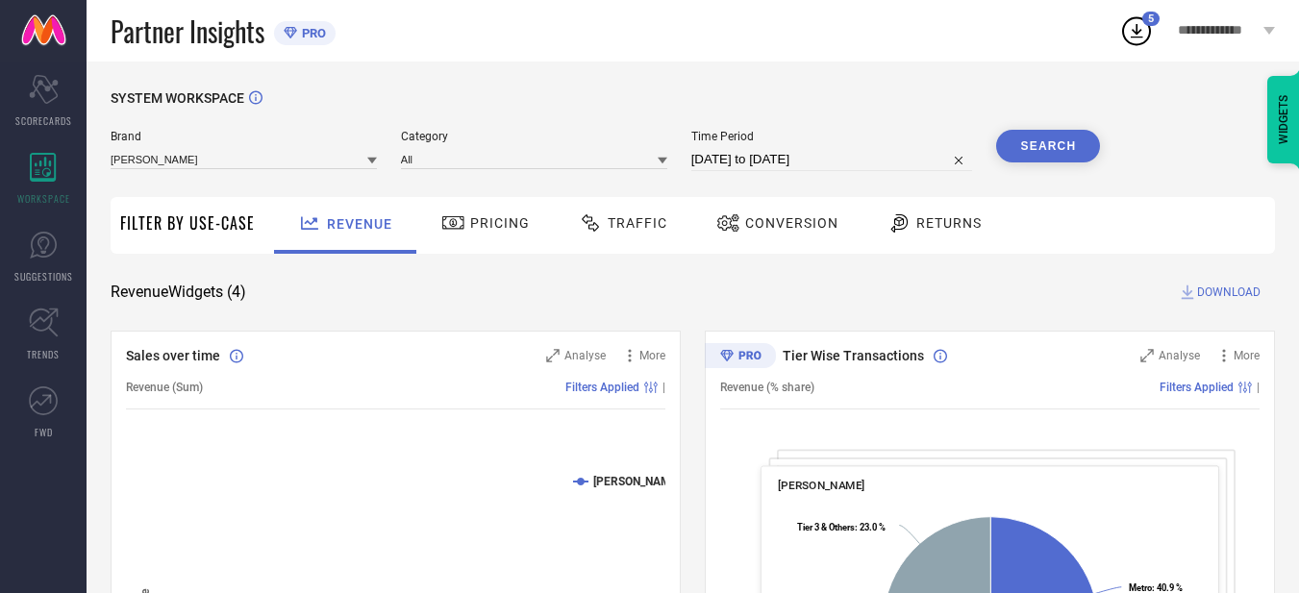
click at [1039, 144] on button "Search" at bounding box center [1048, 146] width 104 height 33
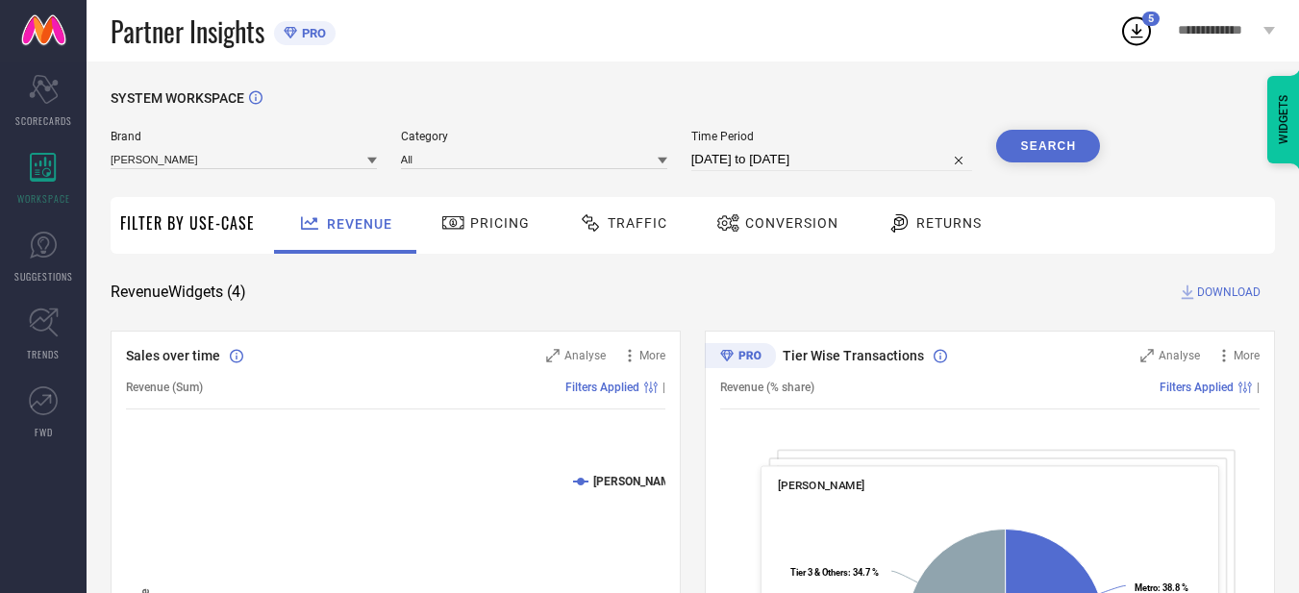
click at [1228, 297] on span "DOWNLOAD" at bounding box center [1228, 292] width 63 height 19
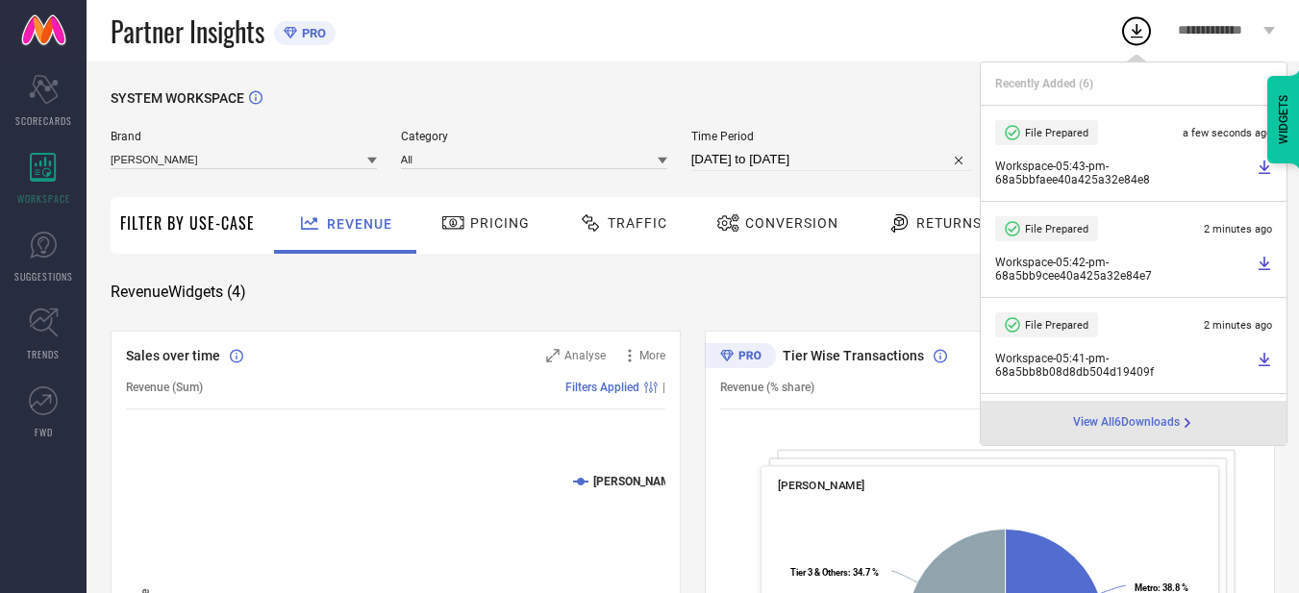
click at [801, 161] on input "[DATE] to [DATE]" at bounding box center [832, 159] width 282 height 23
select select "7"
select select "2025"
select select "8"
select select "2025"
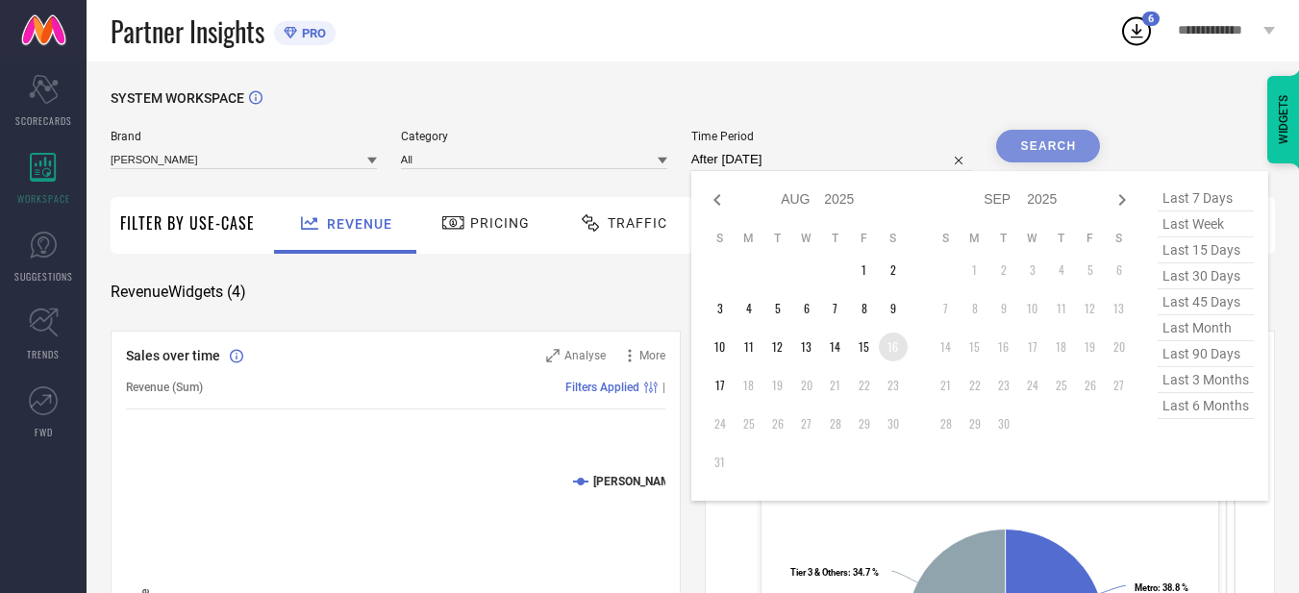
click at [900, 345] on td "16" at bounding box center [893, 347] width 29 height 29
type input "[DATE] to [DATE]"
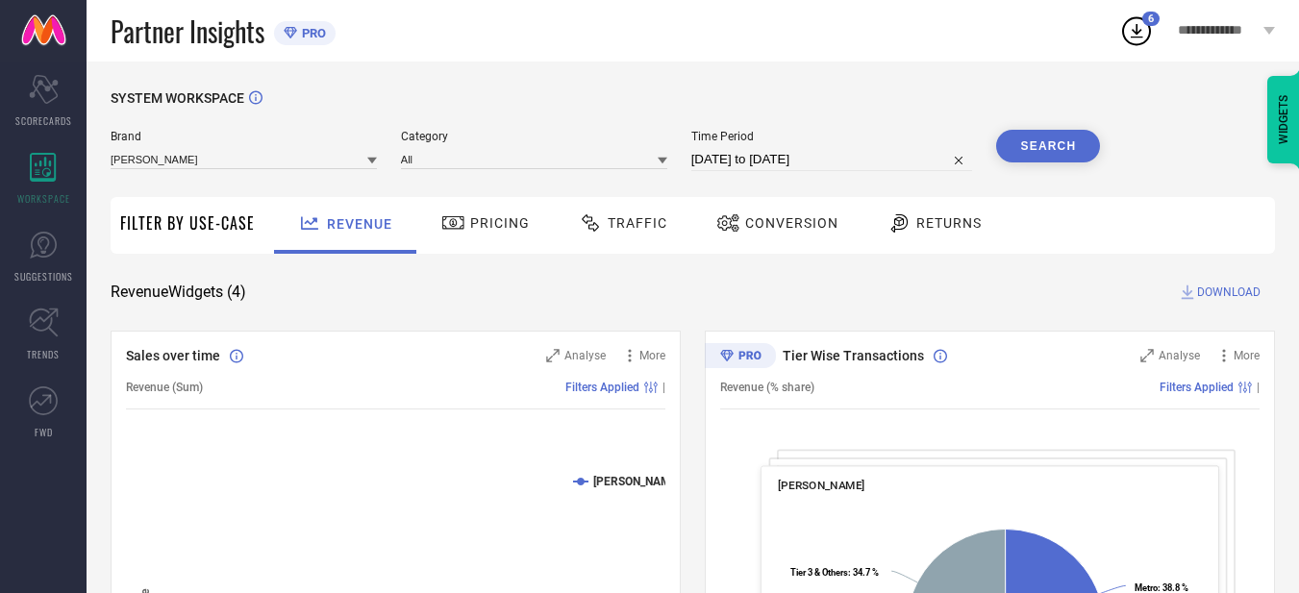
click at [1033, 144] on button "Search" at bounding box center [1048, 146] width 104 height 33
click at [1249, 285] on span "DOWNLOAD" at bounding box center [1228, 292] width 63 height 19
click at [884, 111] on div "SYSTEM WORKSPACE" at bounding box center [693, 109] width 1164 height 39
select select "7"
select select "2025"
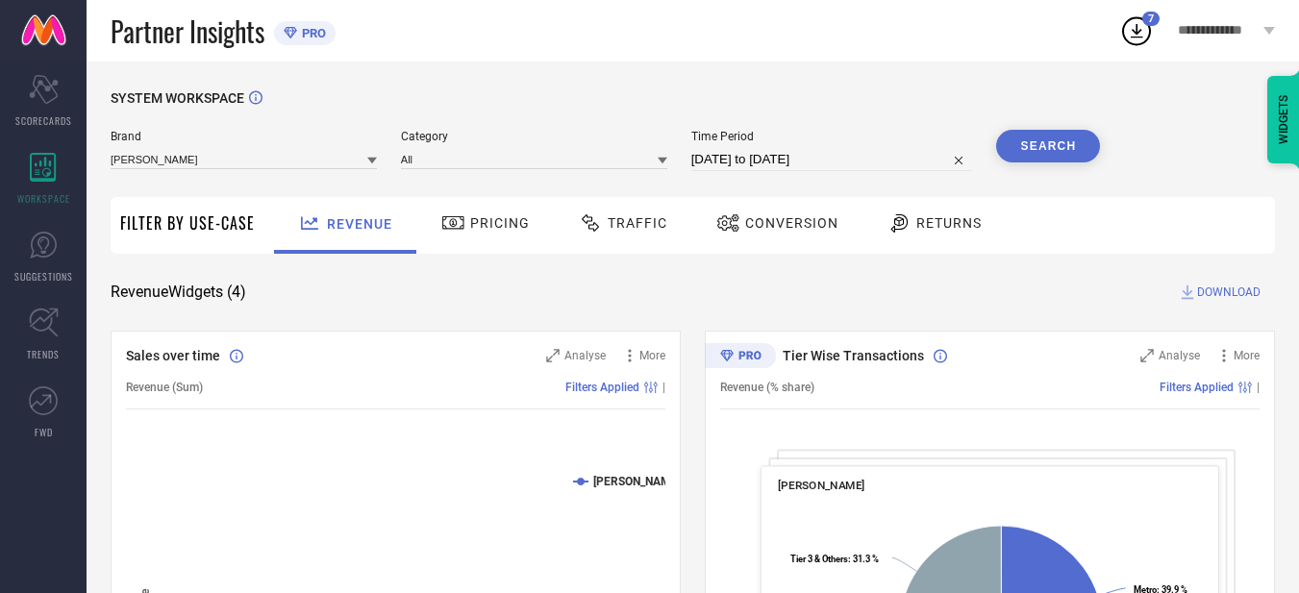
select select "8"
select select "2025"
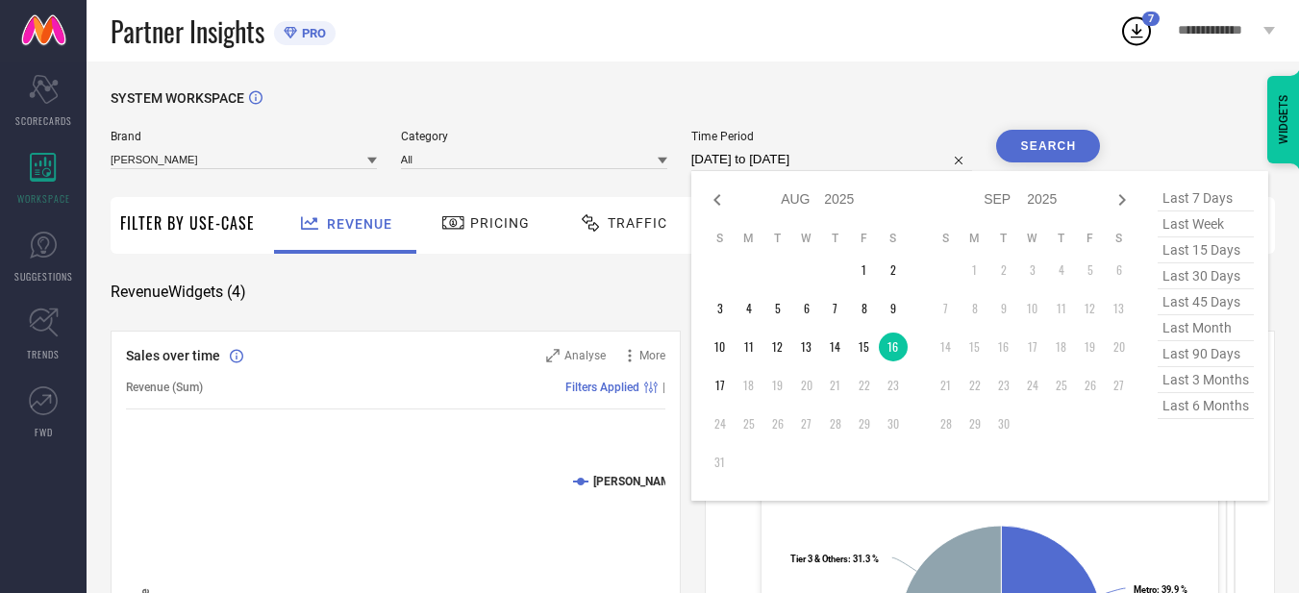
click at [835, 169] on input "[DATE] to [DATE]" at bounding box center [832, 159] width 282 height 23
click at [722, 392] on td "17" at bounding box center [720, 385] width 29 height 29
type input "[DATE] to [DATE]"
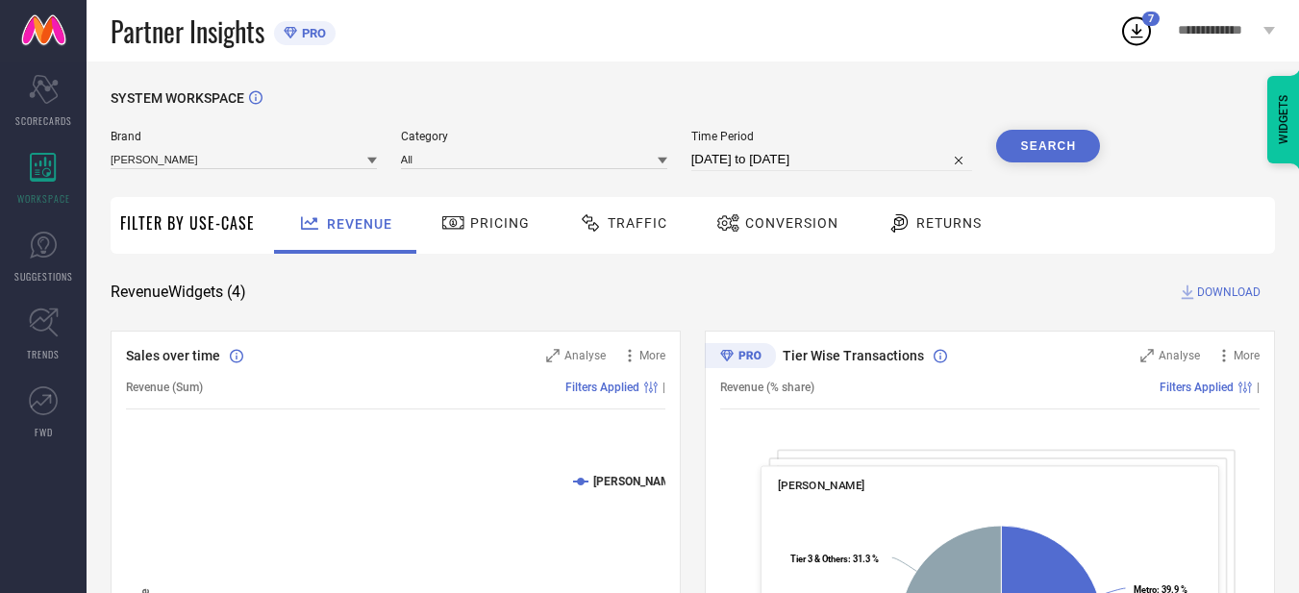
click at [1051, 155] on button "Search" at bounding box center [1048, 146] width 104 height 33
click at [1222, 300] on span "DOWNLOAD" at bounding box center [1228, 292] width 63 height 19
